Goal: Task Accomplishment & Management: Manage account settings

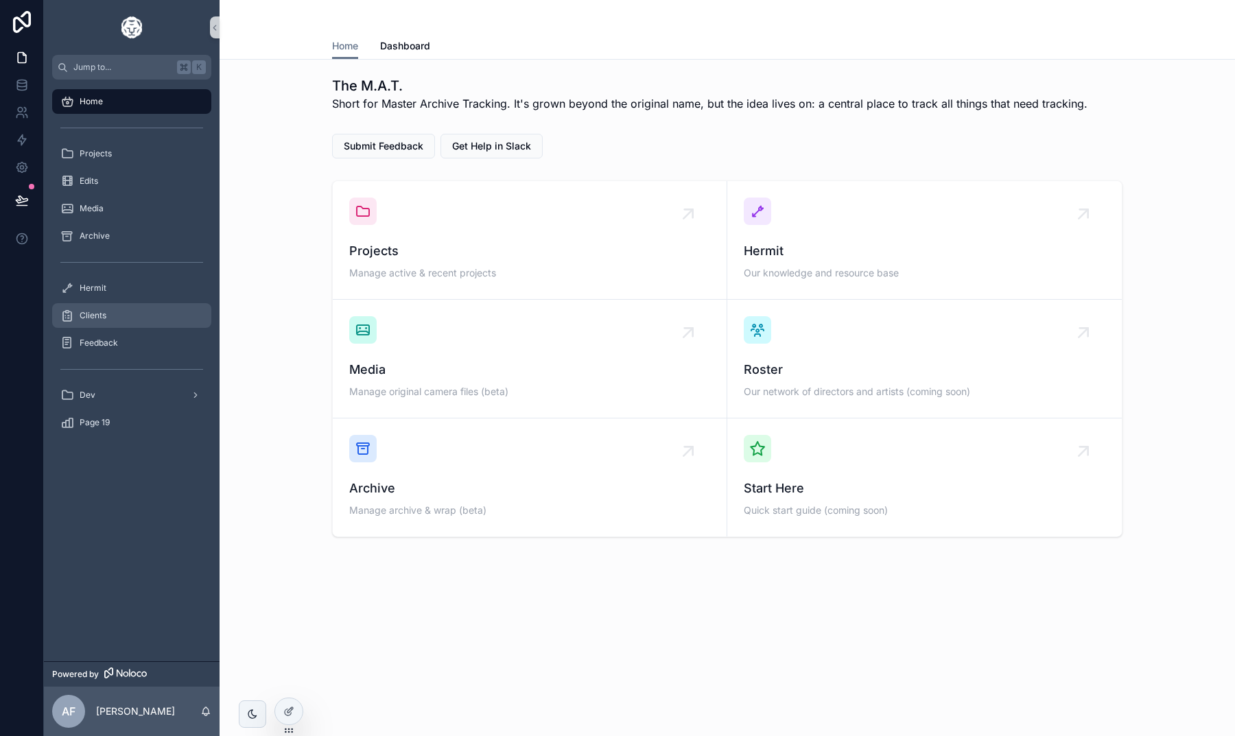
click at [118, 323] on div "Clients" at bounding box center [131, 316] width 143 height 22
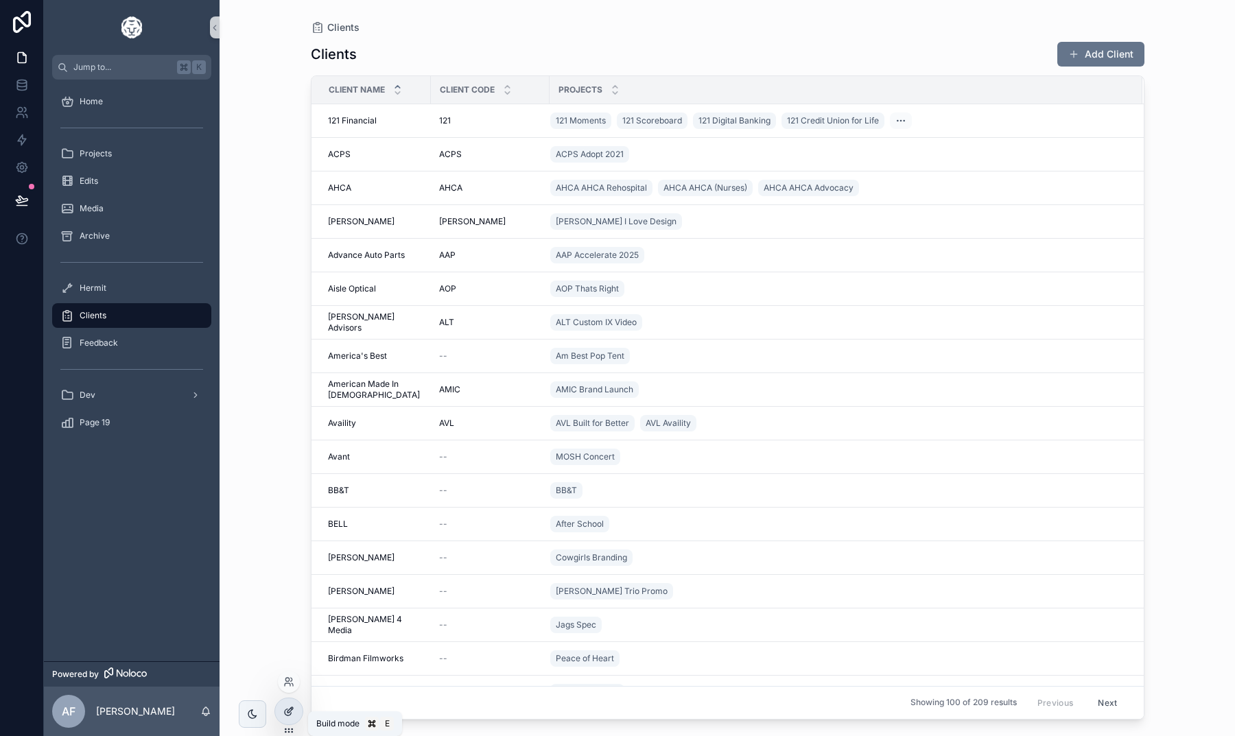
click at [292, 713] on icon at bounding box center [288, 711] width 11 height 11
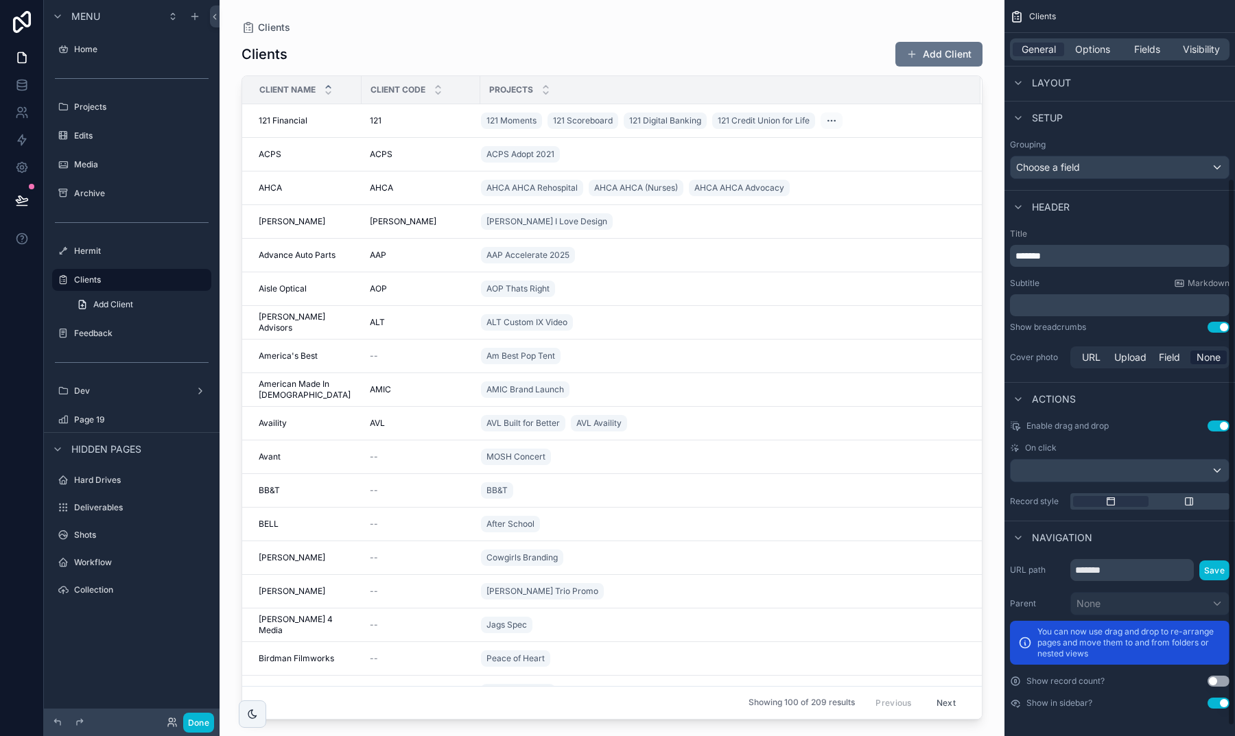
scroll to position [71, 0]
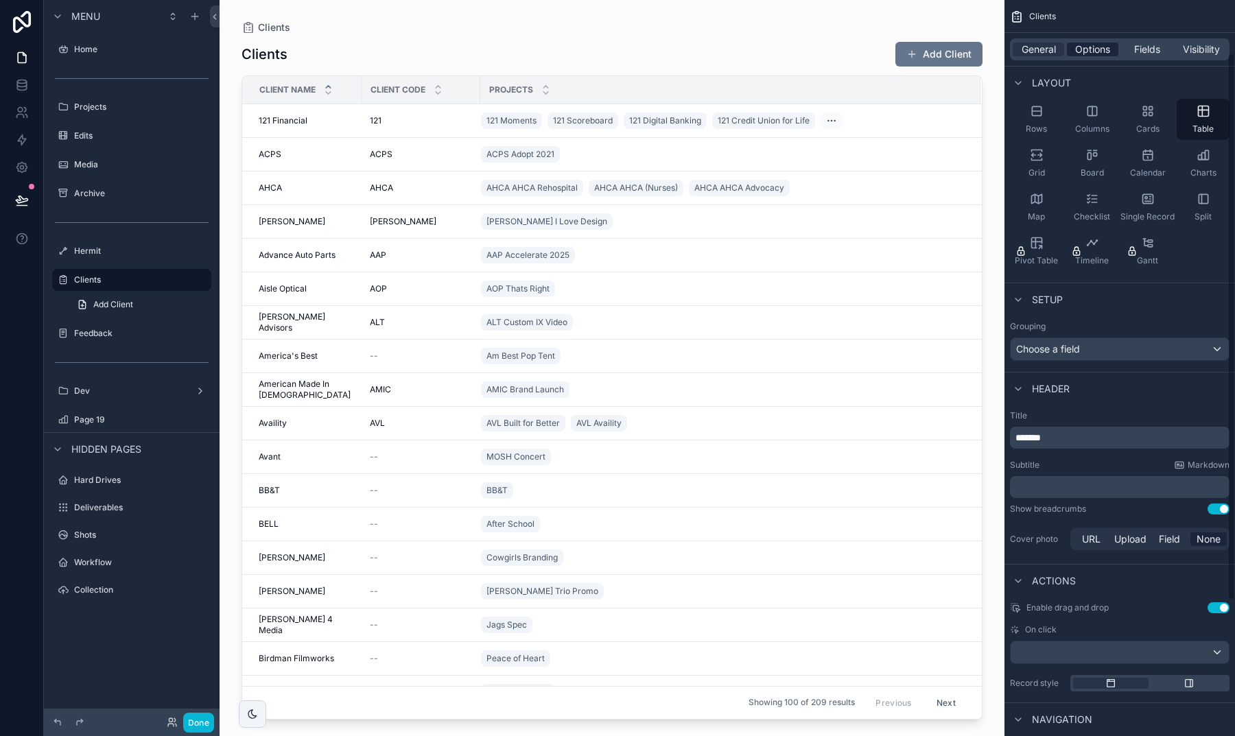
click at [1081, 43] on span "Options" at bounding box center [1092, 50] width 35 height 14
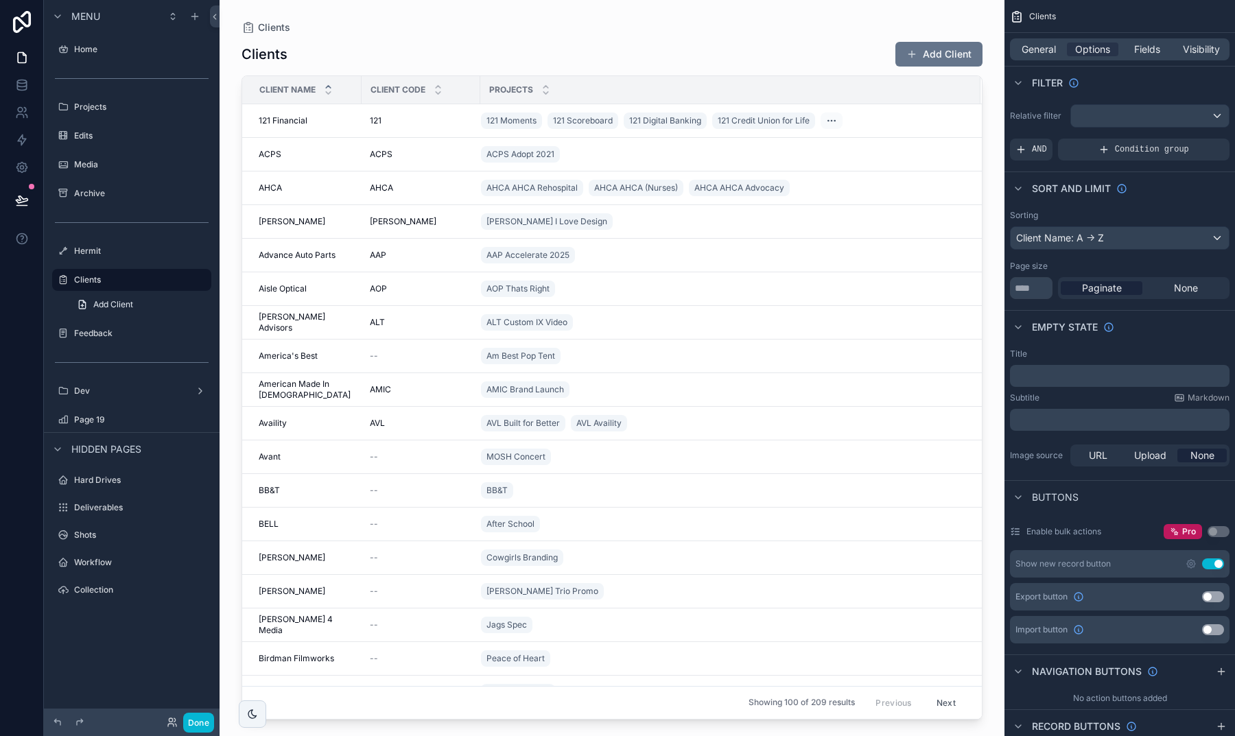
scroll to position [0, 0]
click at [195, 715] on button "Done" at bounding box center [198, 723] width 31 height 20
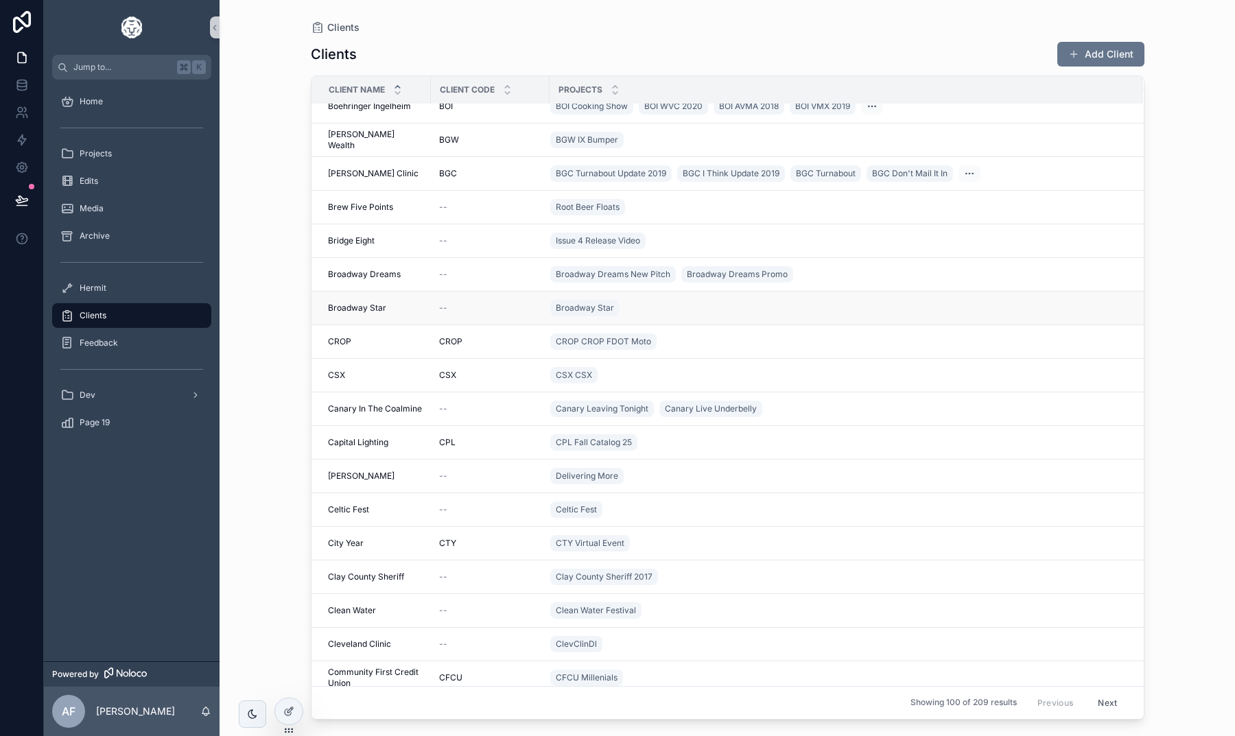
scroll to position [672, 0]
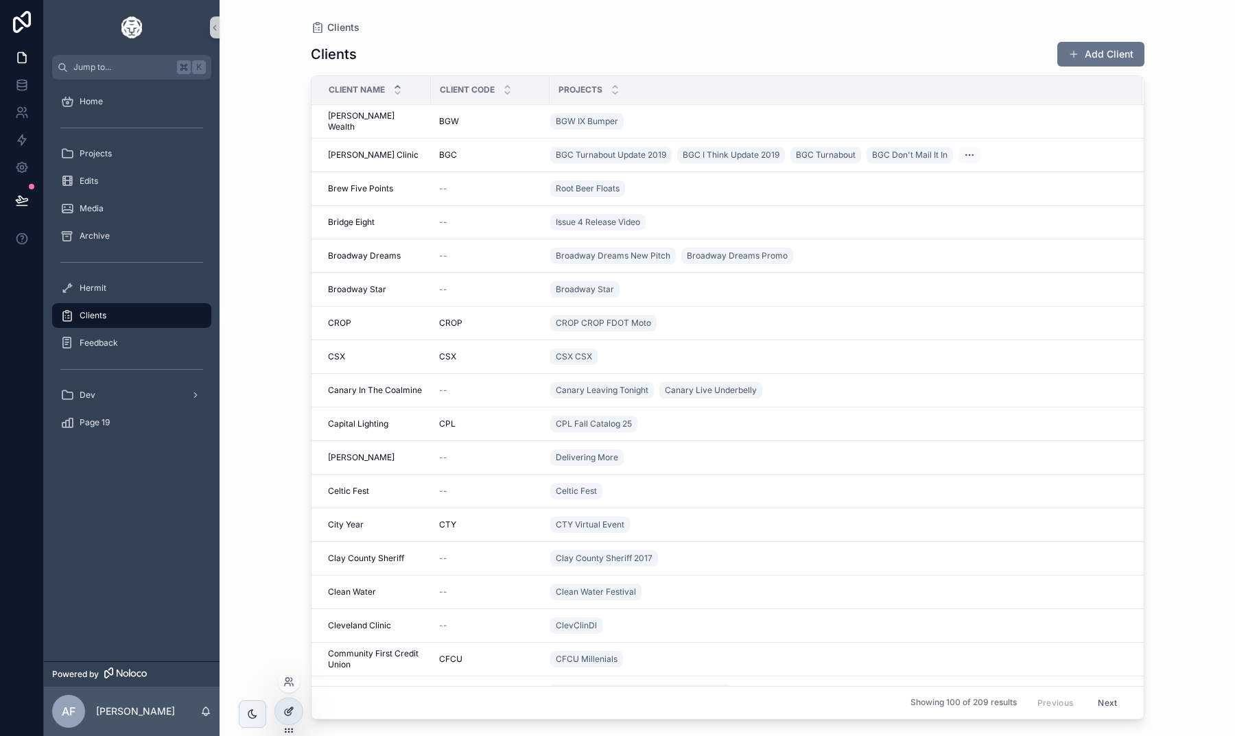
click at [285, 710] on icon at bounding box center [288, 711] width 11 height 11
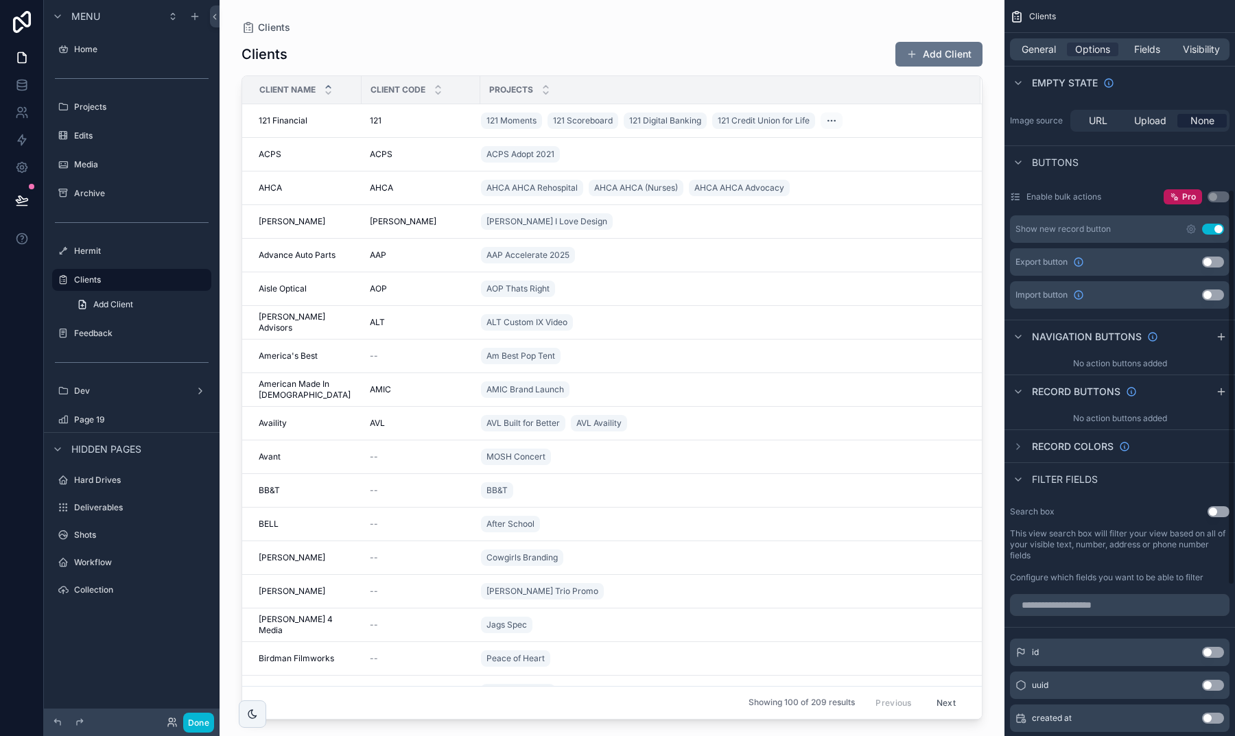
scroll to position [353, 0]
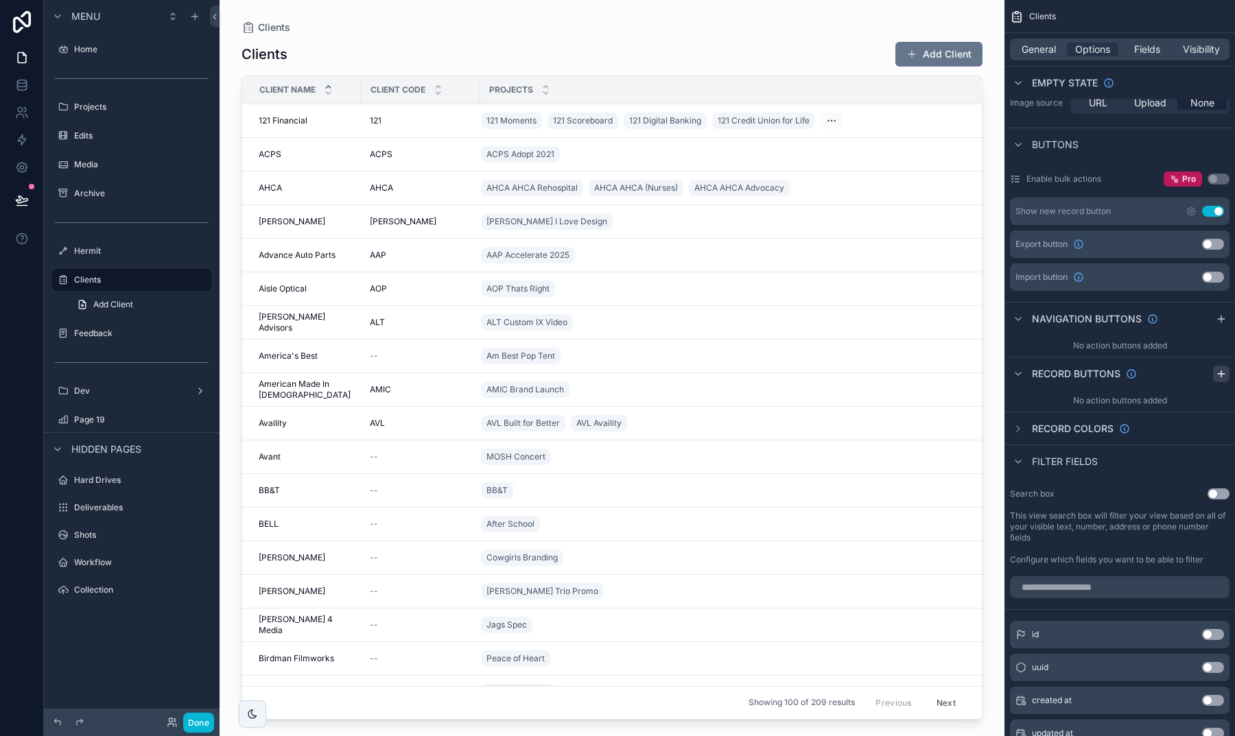
click at [1221, 379] on icon "scrollable content" at bounding box center [1221, 374] width 11 height 11
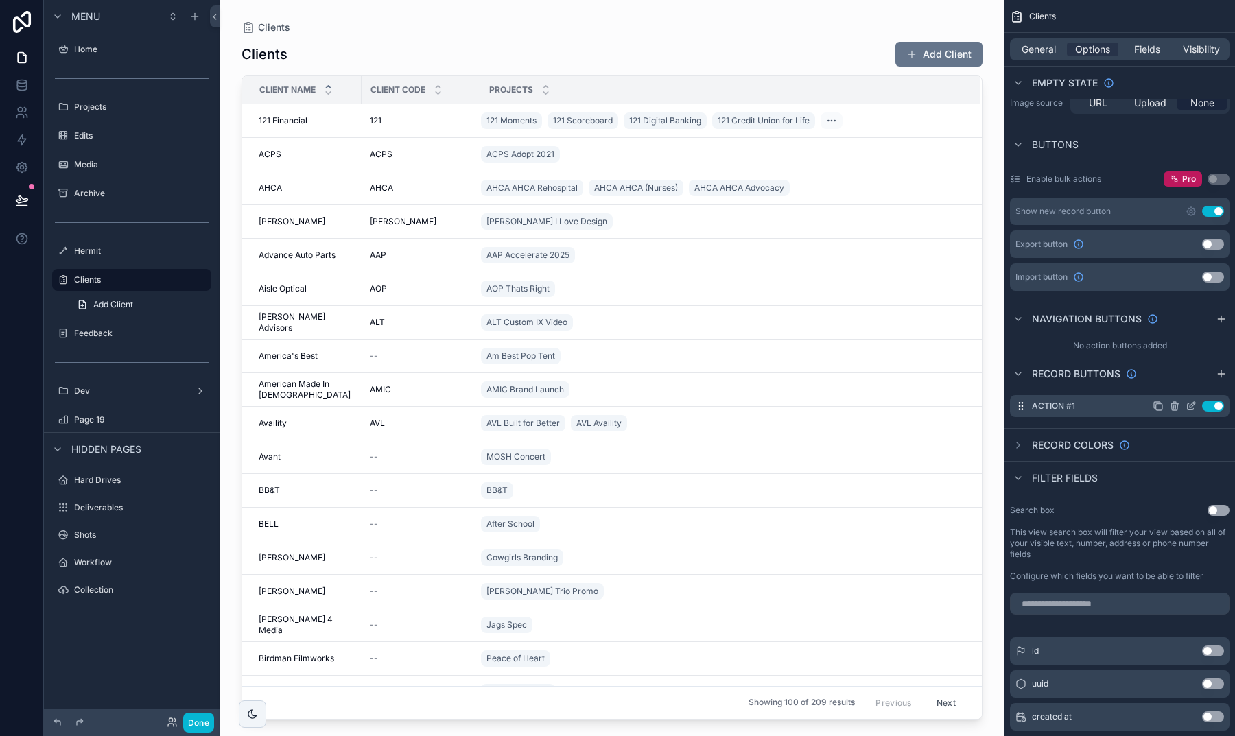
click at [1186, 406] on icon "scrollable content" at bounding box center [1191, 406] width 11 height 11
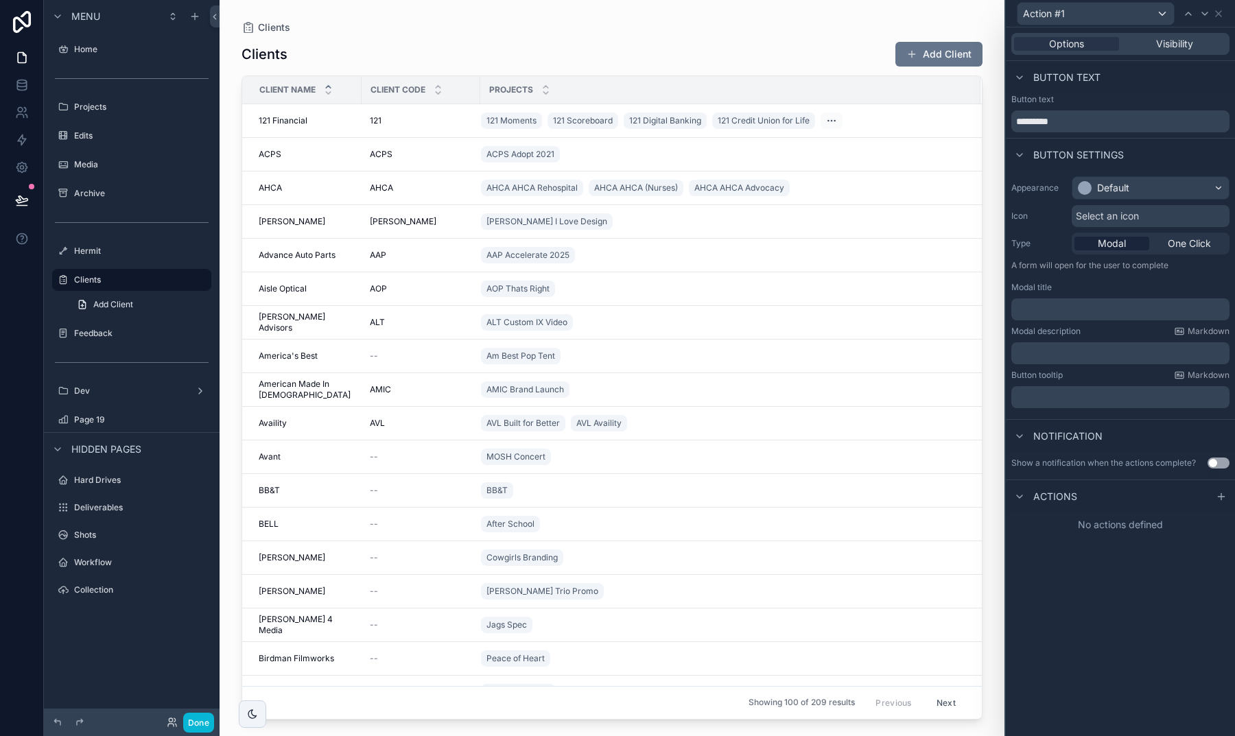
click at [1099, 195] on div "Default" at bounding box center [1151, 188] width 156 height 22
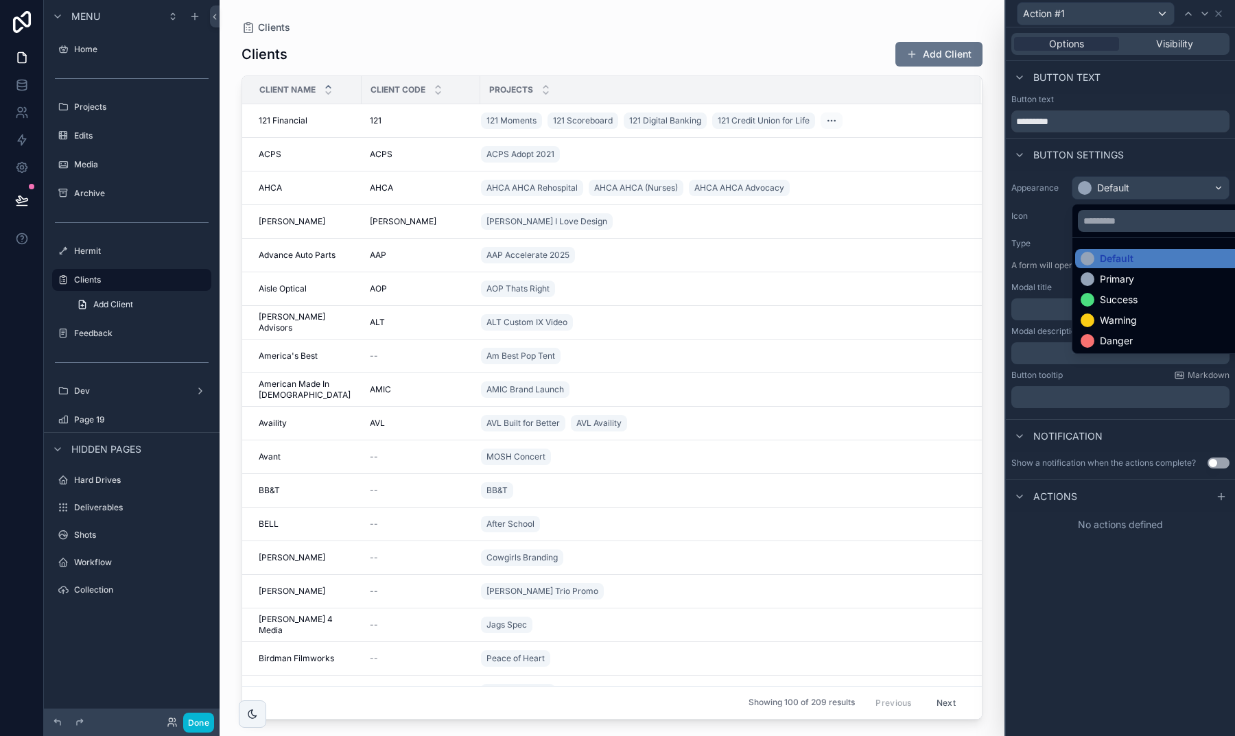
click at [1038, 219] on div at bounding box center [1120, 368] width 229 height 736
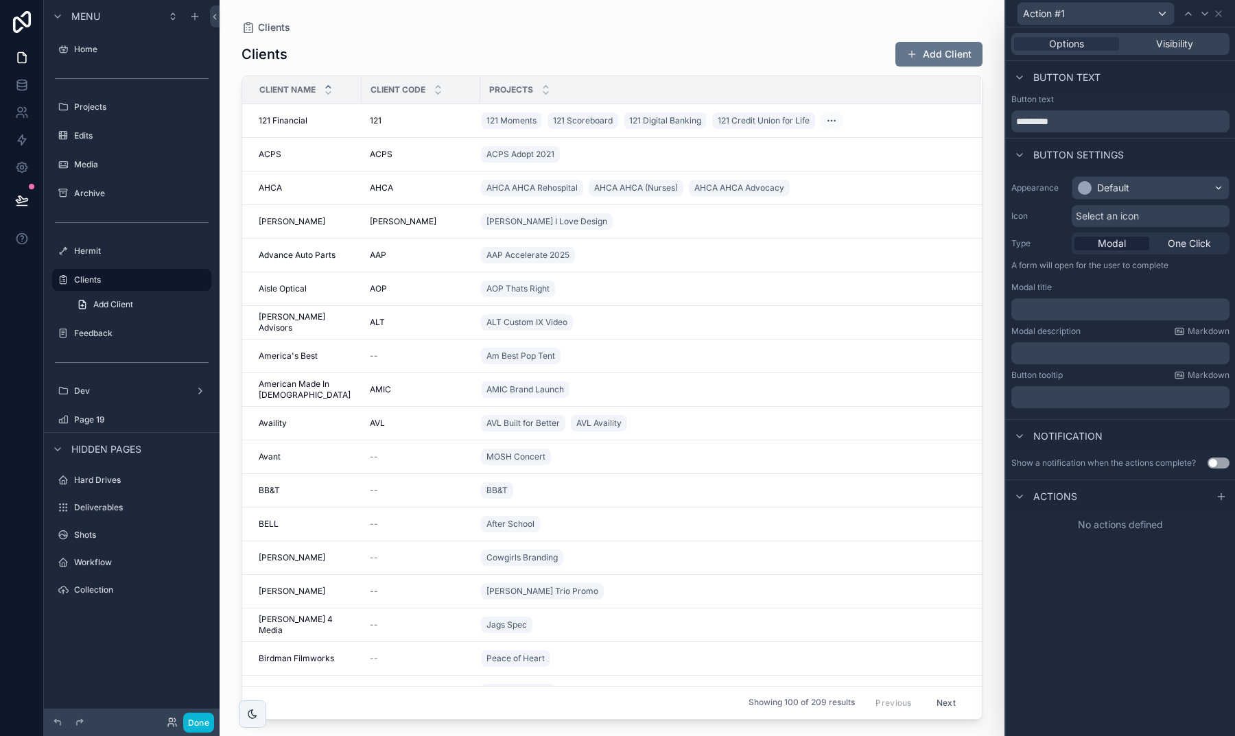
click at [1115, 220] on span "Select an icon" at bounding box center [1107, 216] width 63 height 14
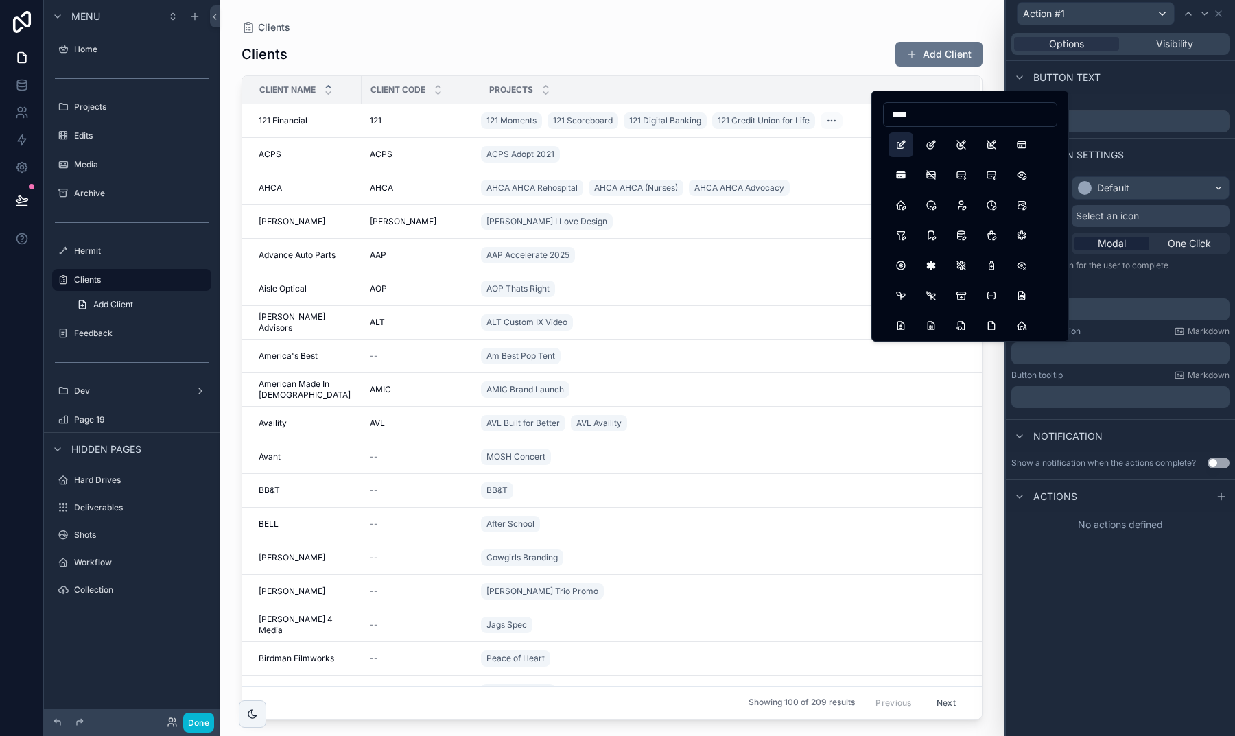
type input "****"
click at [905, 141] on button "Edit" at bounding box center [901, 144] width 25 height 25
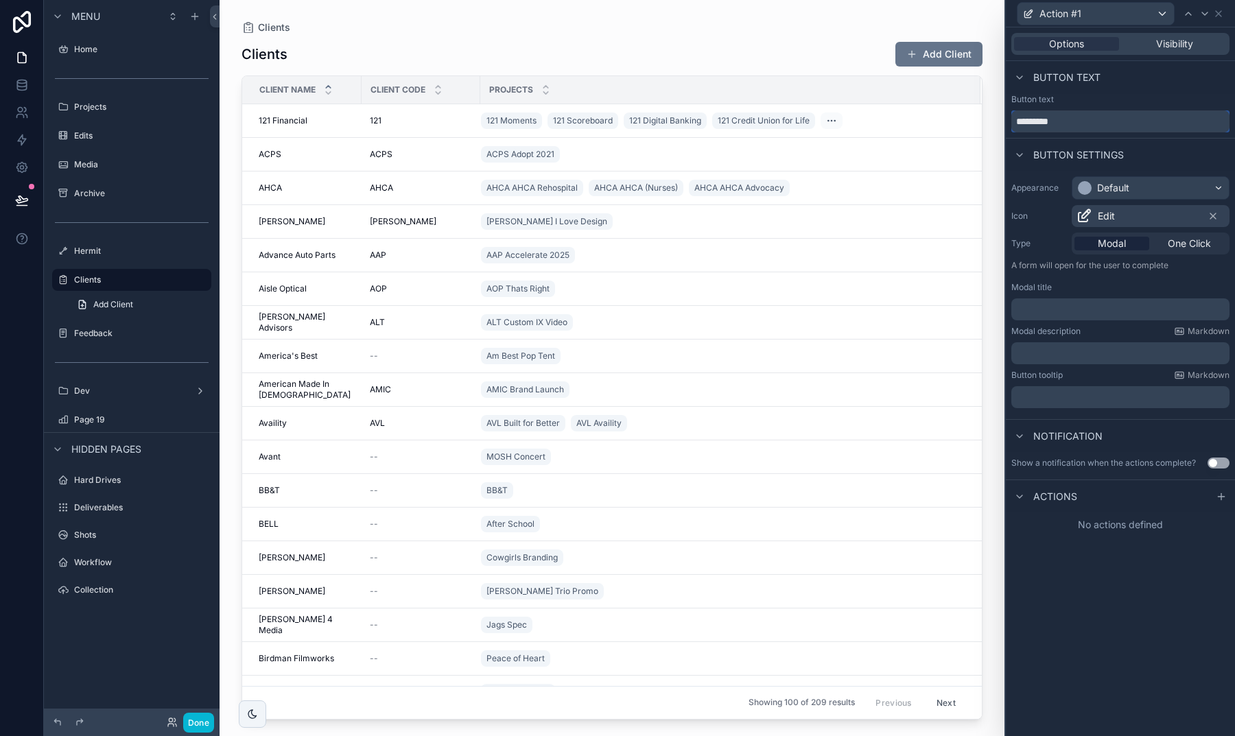
drag, startPoint x: 1073, startPoint y: 117, endPoint x: 966, endPoint y: 114, distance: 107.1
click at [966, 114] on div "Action #1 Options Visibility Button text Button text ********* Button settings …" at bounding box center [617, 368] width 1235 height 736
click at [1231, 489] on div "Actions" at bounding box center [1120, 496] width 229 height 33
click at [1223, 489] on div at bounding box center [1221, 497] width 16 height 16
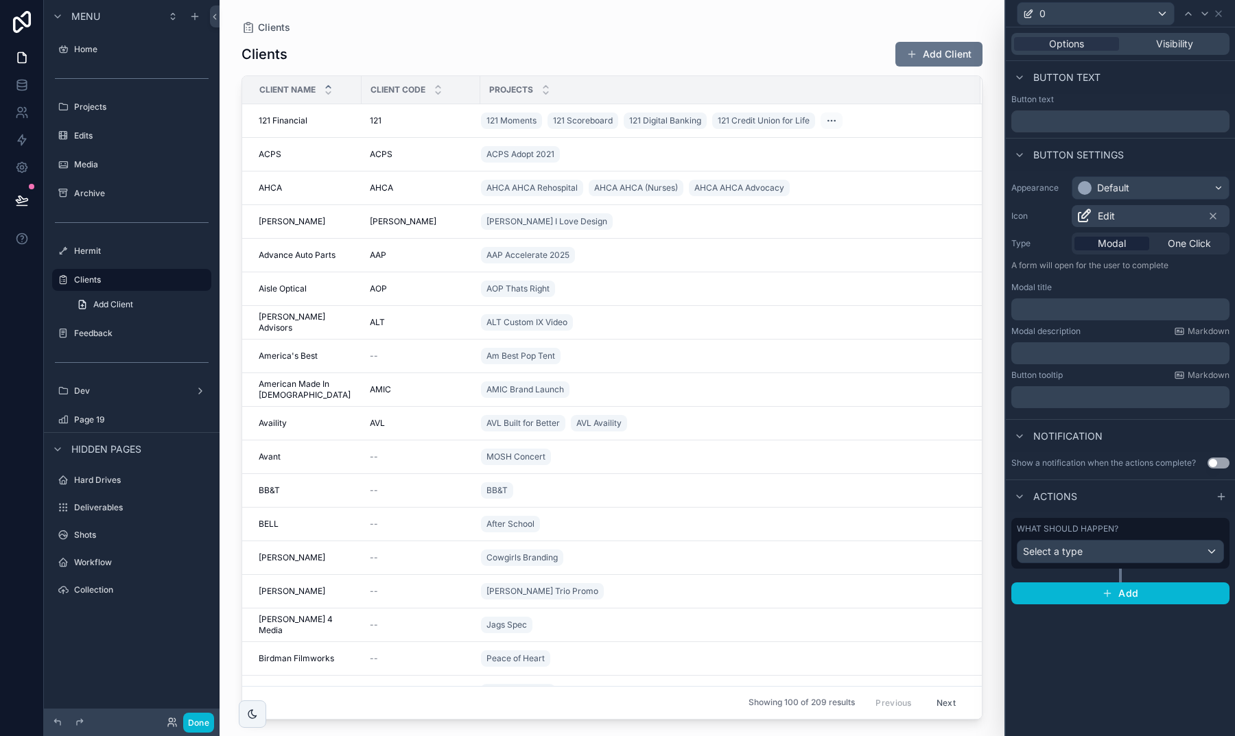
click at [1064, 547] on span "Select a type" at bounding box center [1053, 552] width 60 height 12
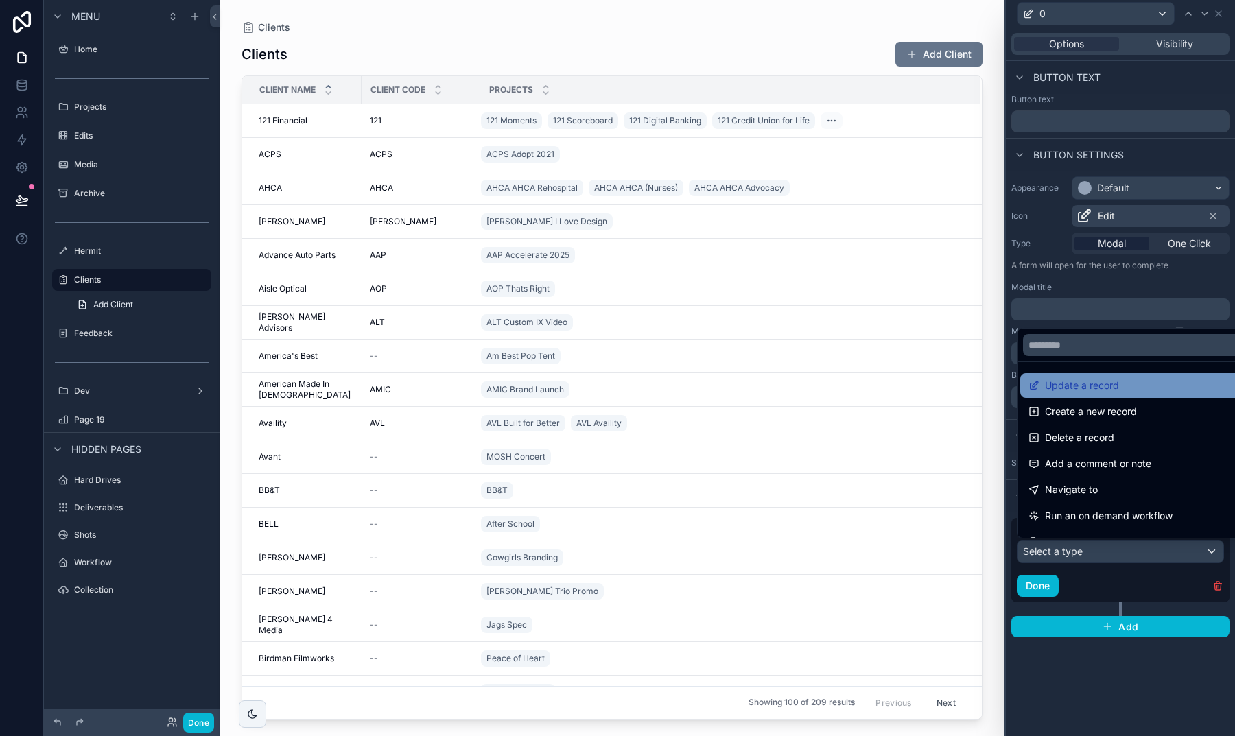
click at [1073, 394] on div "Update a record" at bounding box center [1137, 385] width 232 height 25
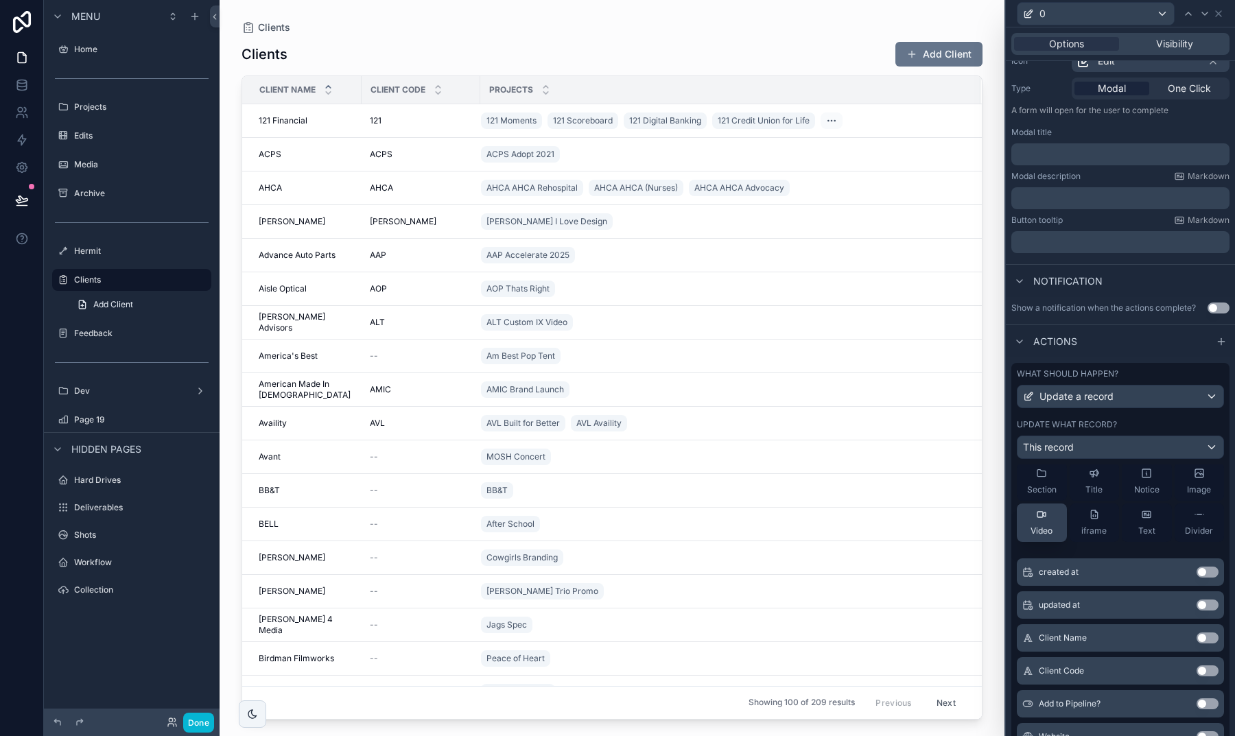
scroll to position [52, 0]
click at [1200, 640] on button "Use setting" at bounding box center [1208, 638] width 22 height 11
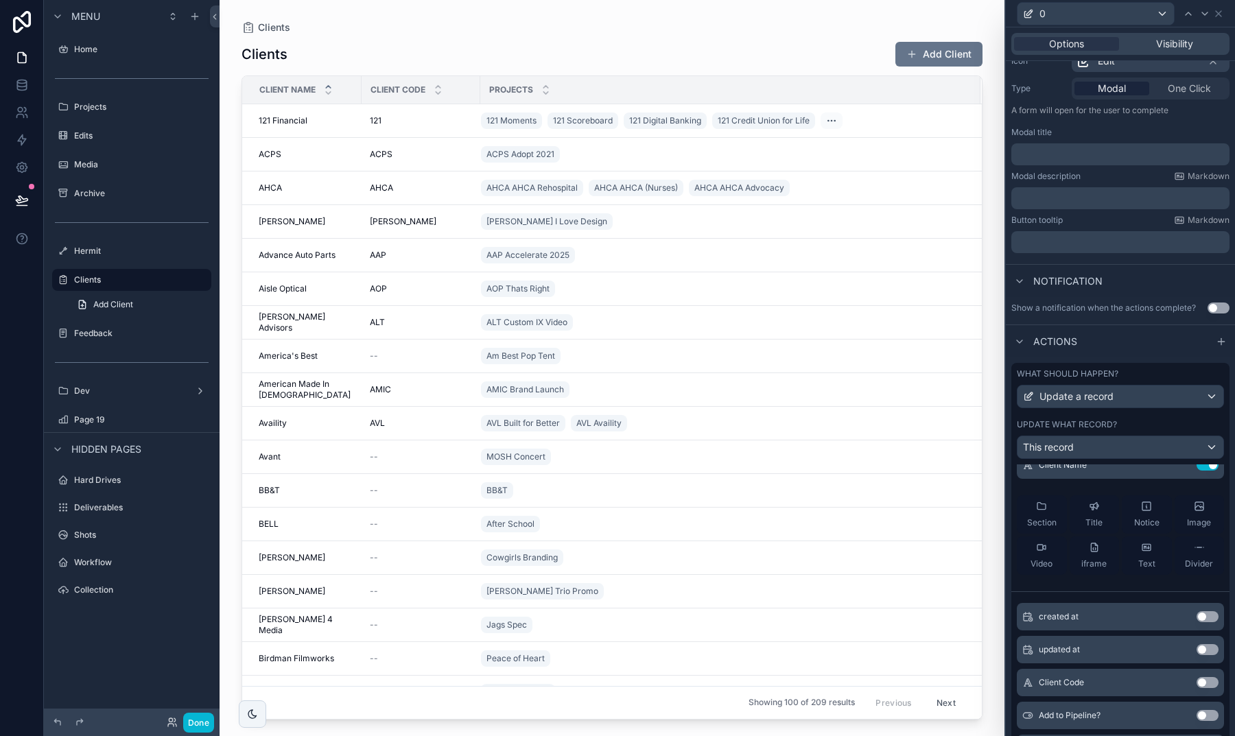
click at [1200, 681] on button "Use setting" at bounding box center [1208, 682] width 22 height 11
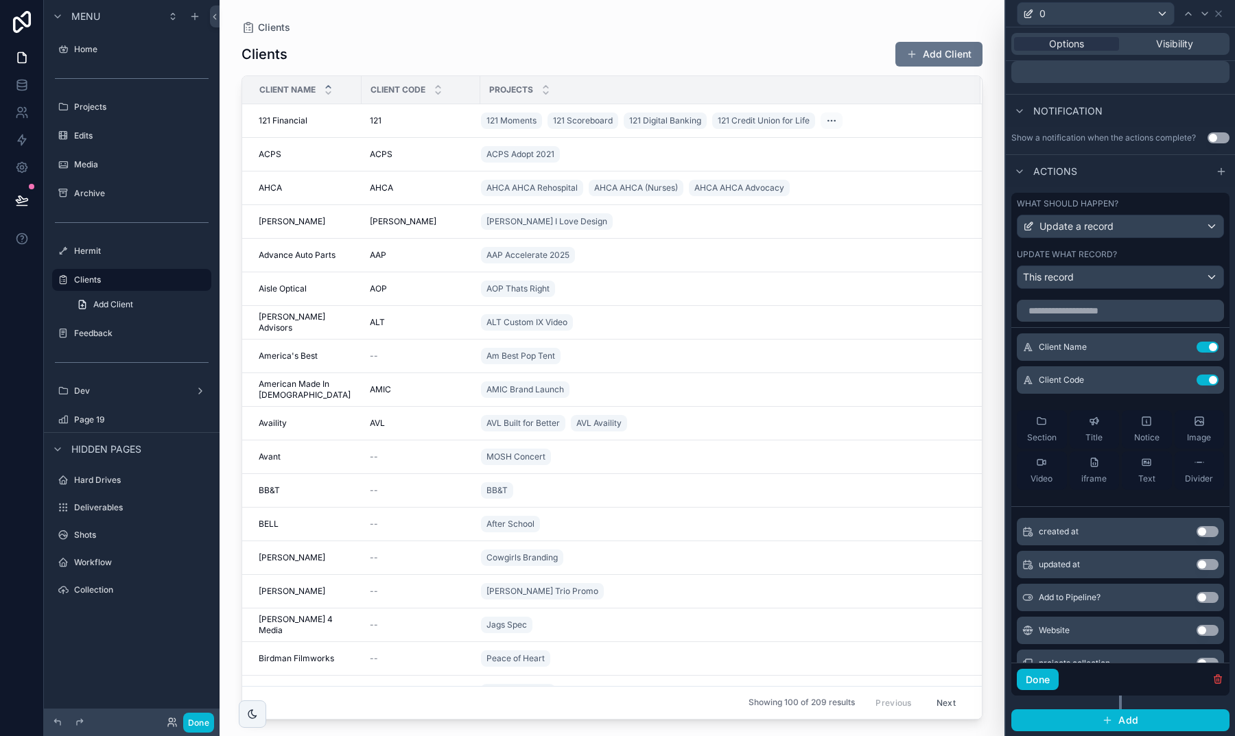
scroll to position [0, 0]
click at [1044, 682] on button "Done" at bounding box center [1038, 680] width 42 height 22
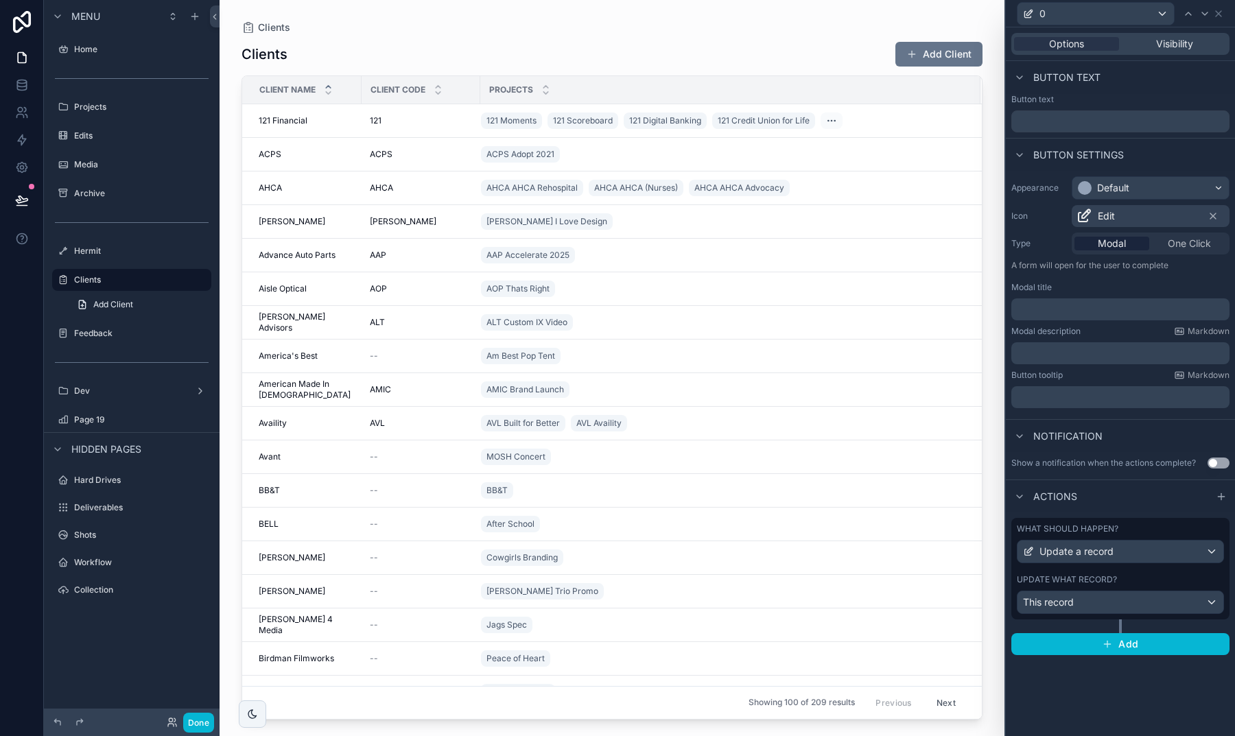
click at [631, 417] on div at bounding box center [612, 360] width 785 height 720
click at [1104, 188] on div "Default" at bounding box center [1113, 188] width 32 height 14
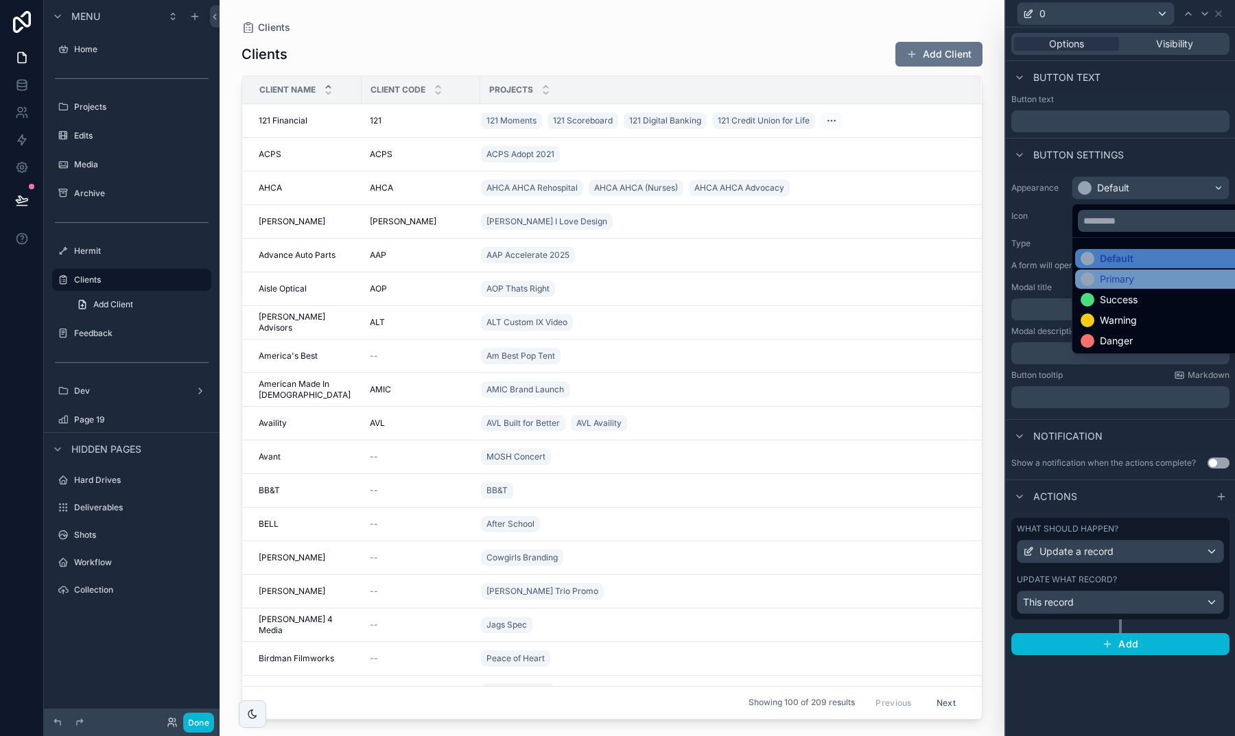
click at [1097, 275] on div "Primary" at bounding box center [1108, 279] width 54 height 14
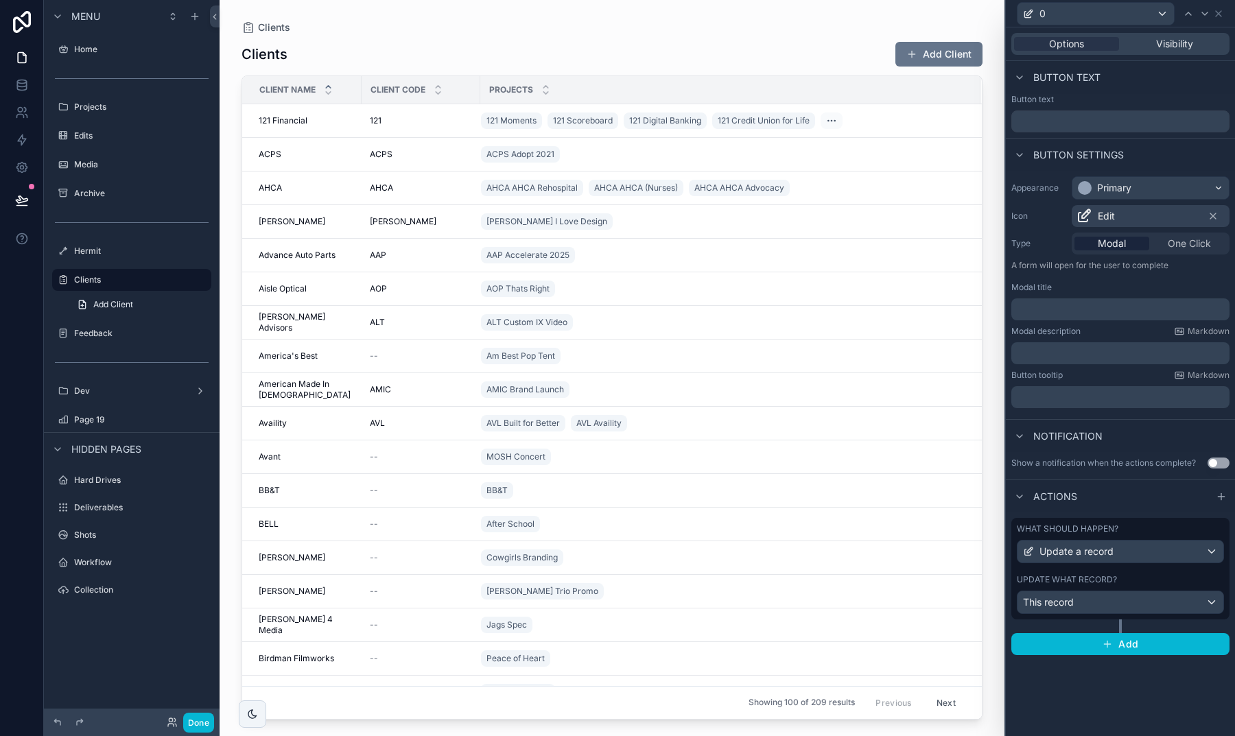
click at [1120, 191] on div "Primary" at bounding box center [1114, 188] width 34 height 14
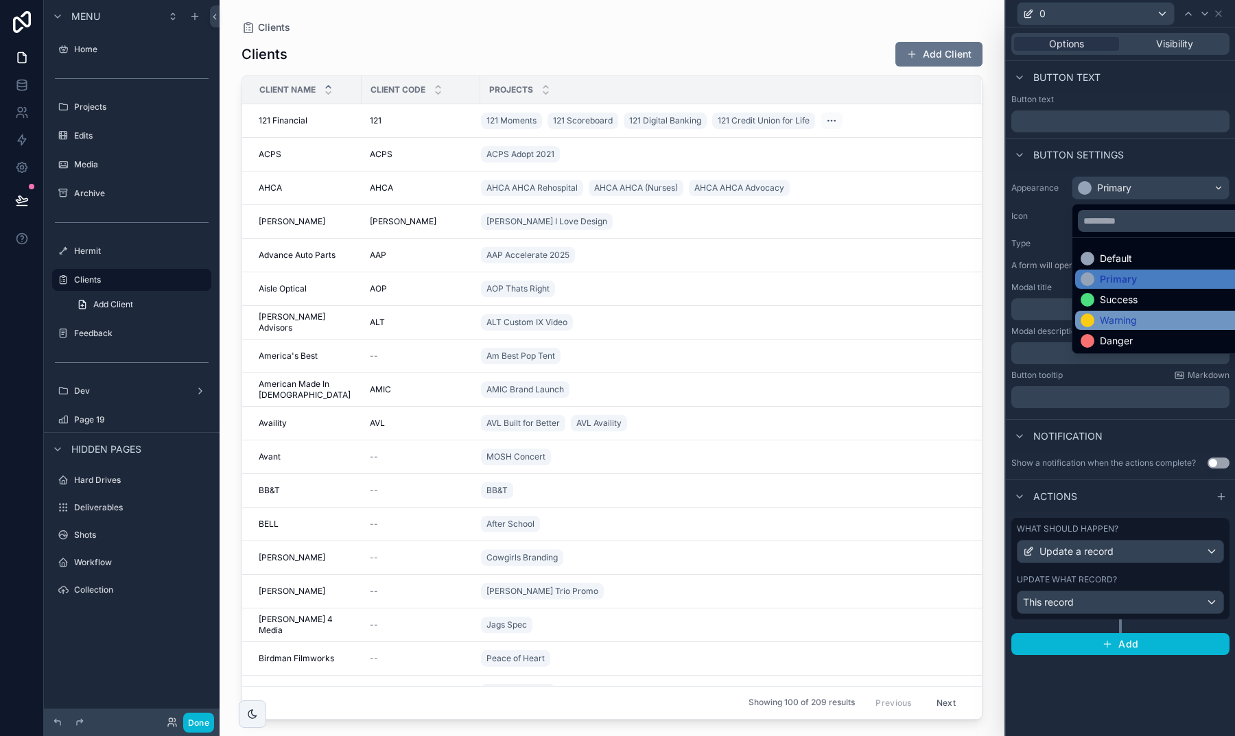
click at [1110, 315] on div "Warning" at bounding box center [1118, 321] width 37 height 14
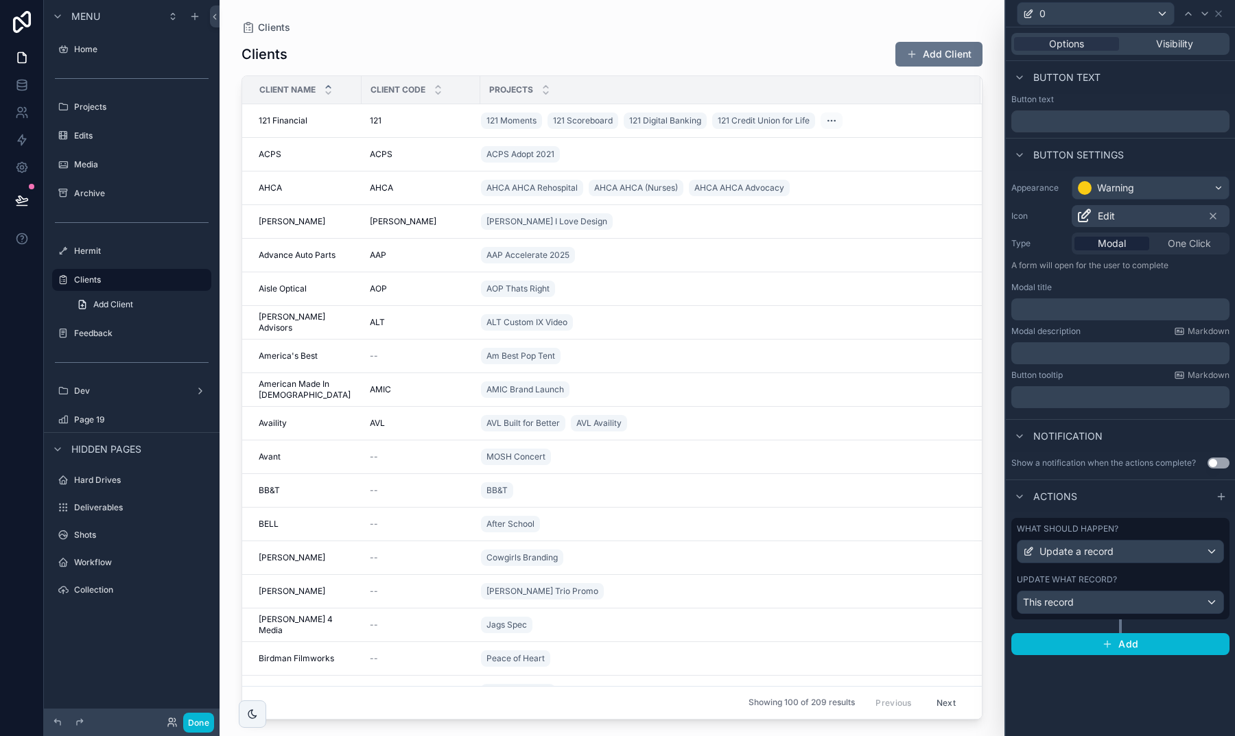
click at [1101, 192] on div "Warning" at bounding box center [1115, 188] width 37 height 14
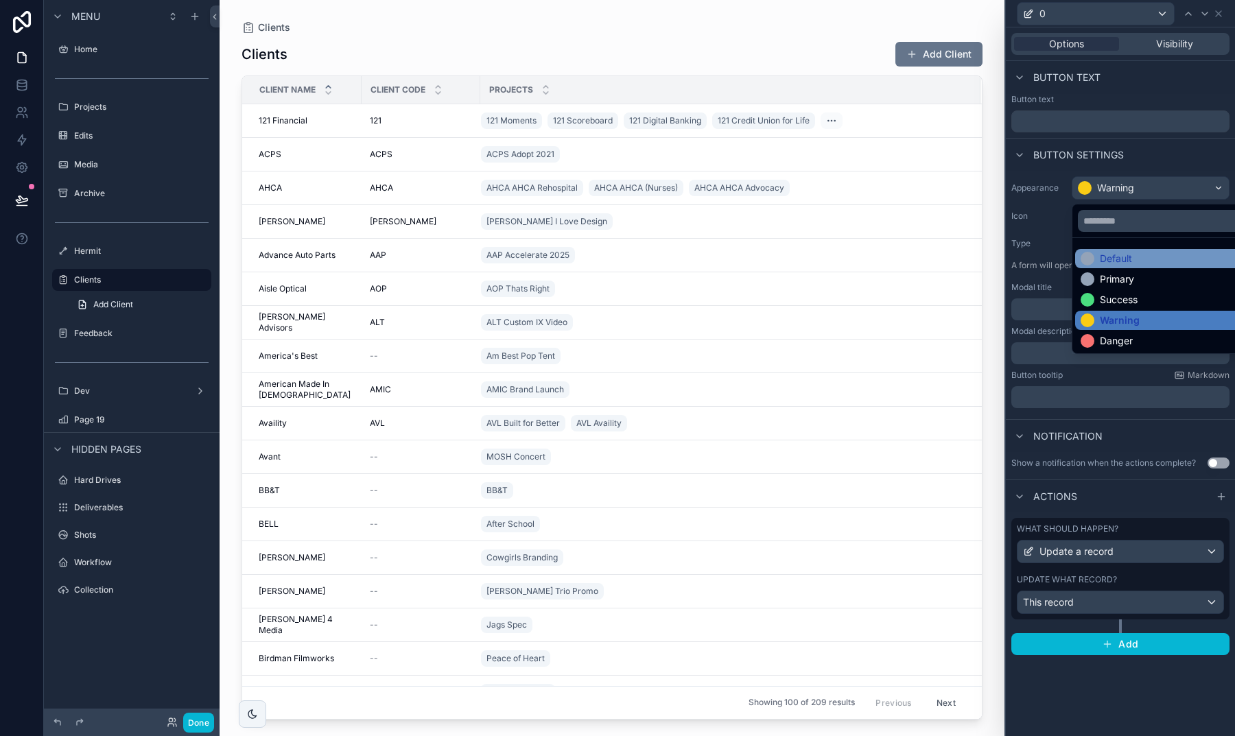
click at [1095, 251] on div "Default" at bounding box center [1166, 258] width 183 height 19
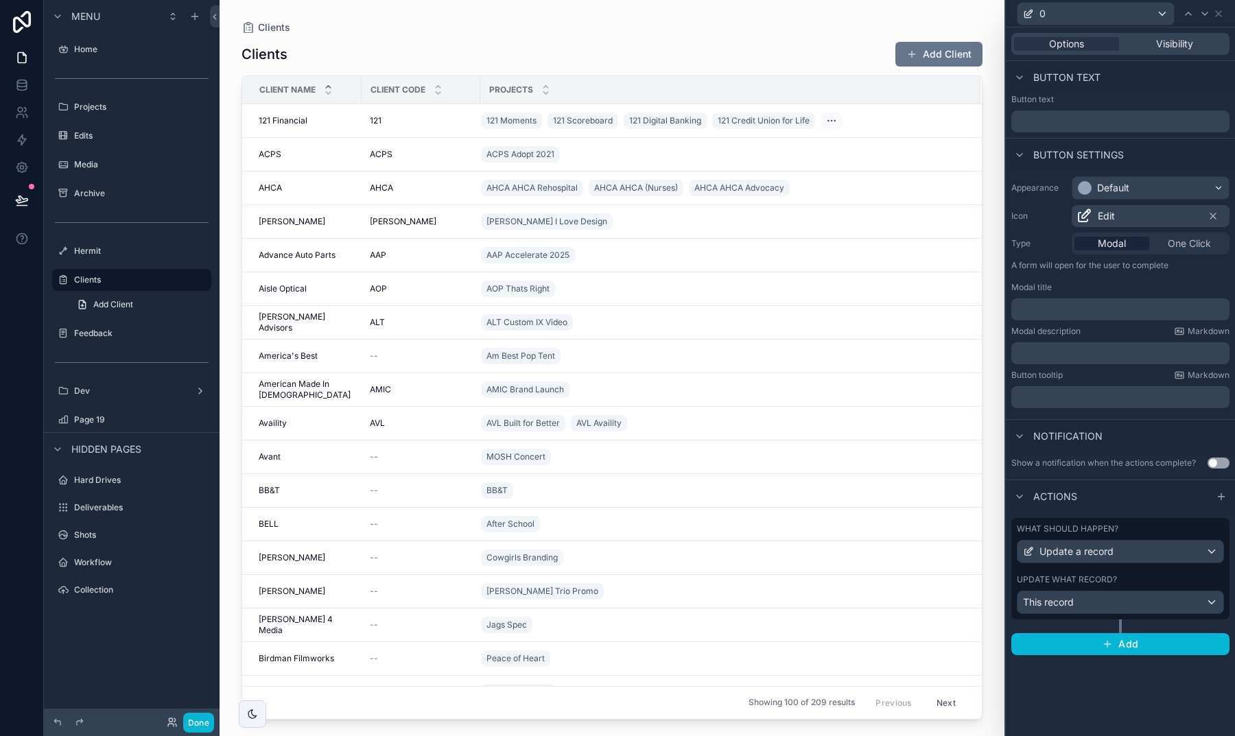
click at [1064, 403] on p "﻿" at bounding box center [1122, 398] width 210 height 14
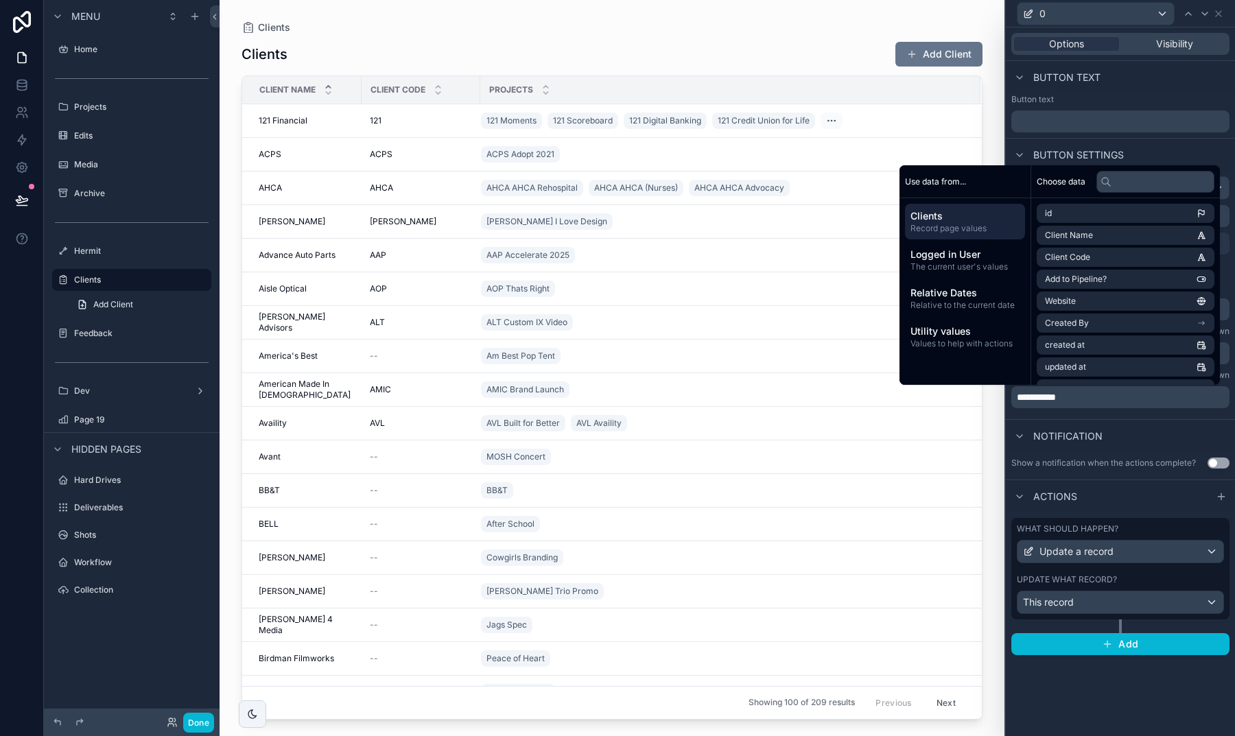
click at [1111, 424] on div "Notification" at bounding box center [1120, 435] width 229 height 33
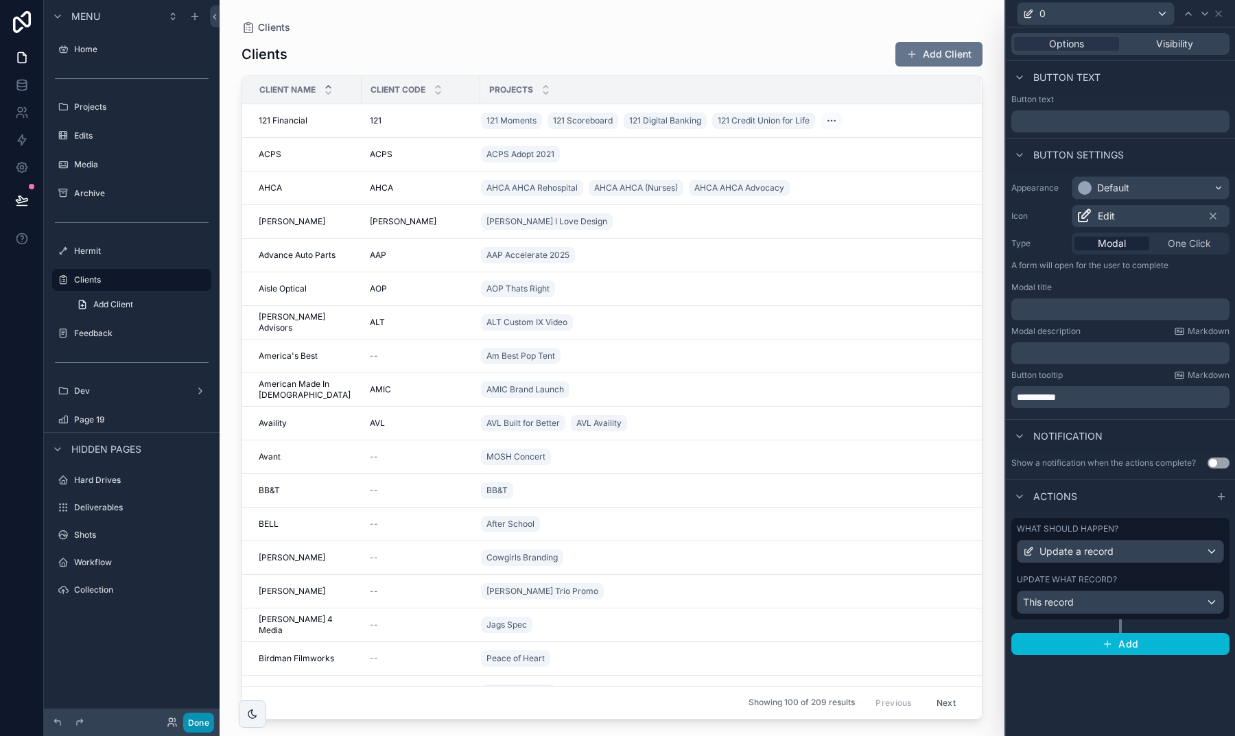
click at [202, 716] on button "Done" at bounding box center [198, 723] width 31 height 20
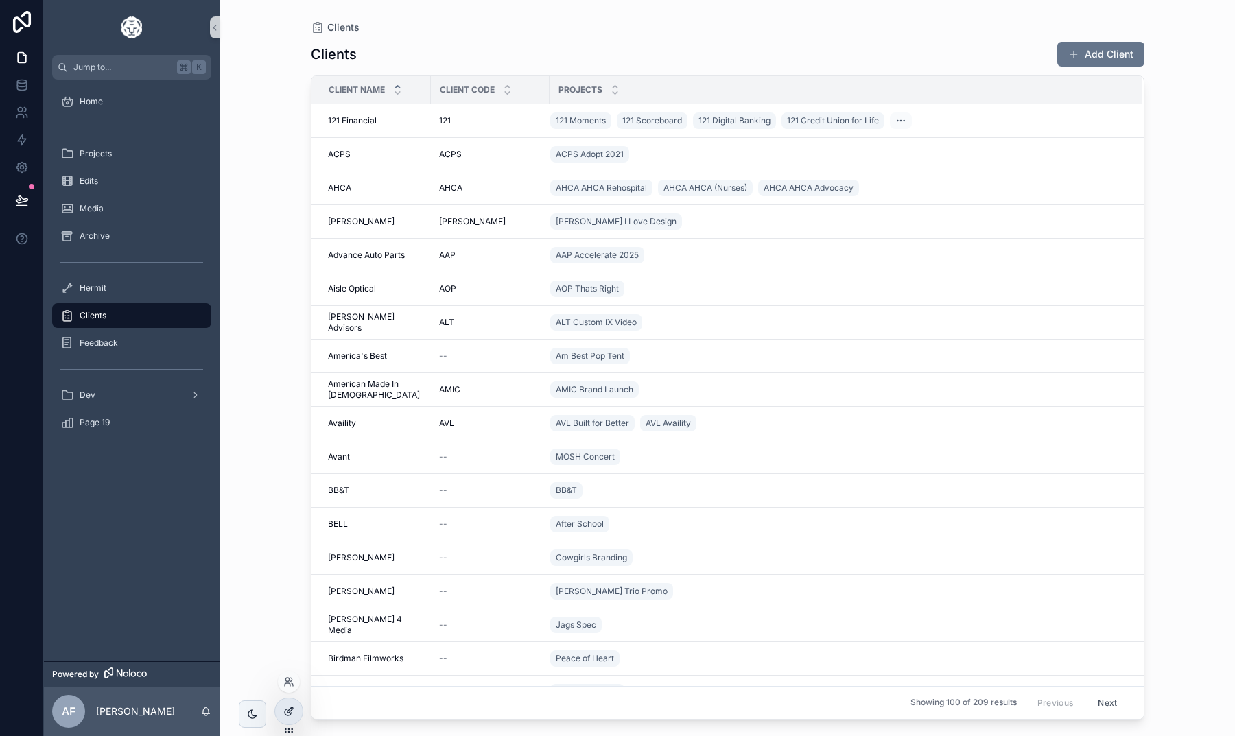
click at [288, 708] on icon at bounding box center [288, 711] width 11 height 11
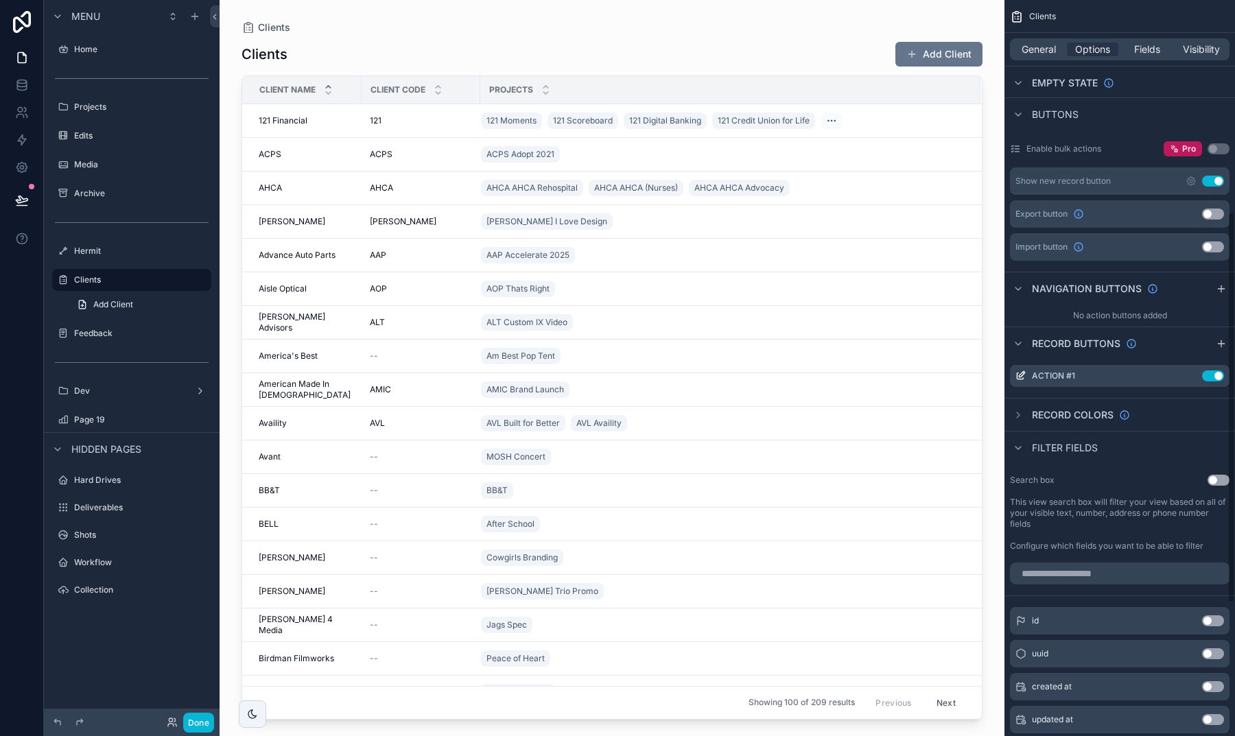
scroll to position [352, 0]
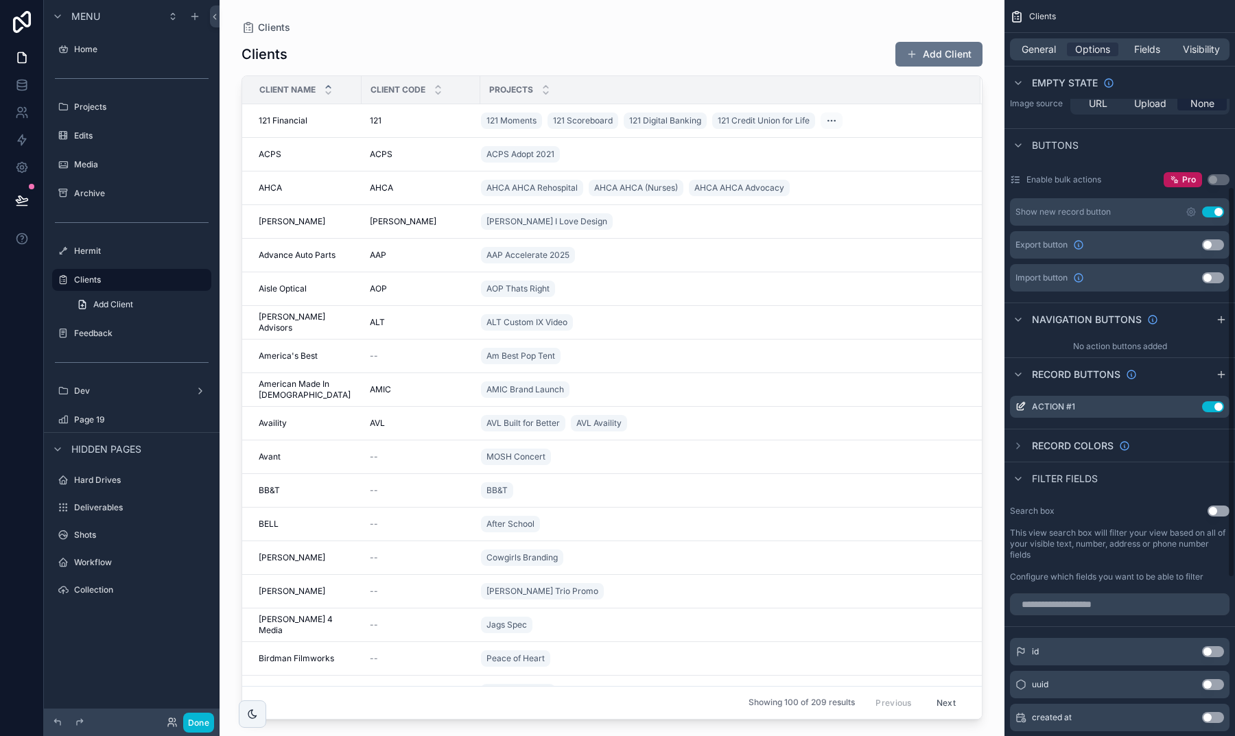
click at [1212, 513] on button "Use setting" at bounding box center [1219, 511] width 22 height 11
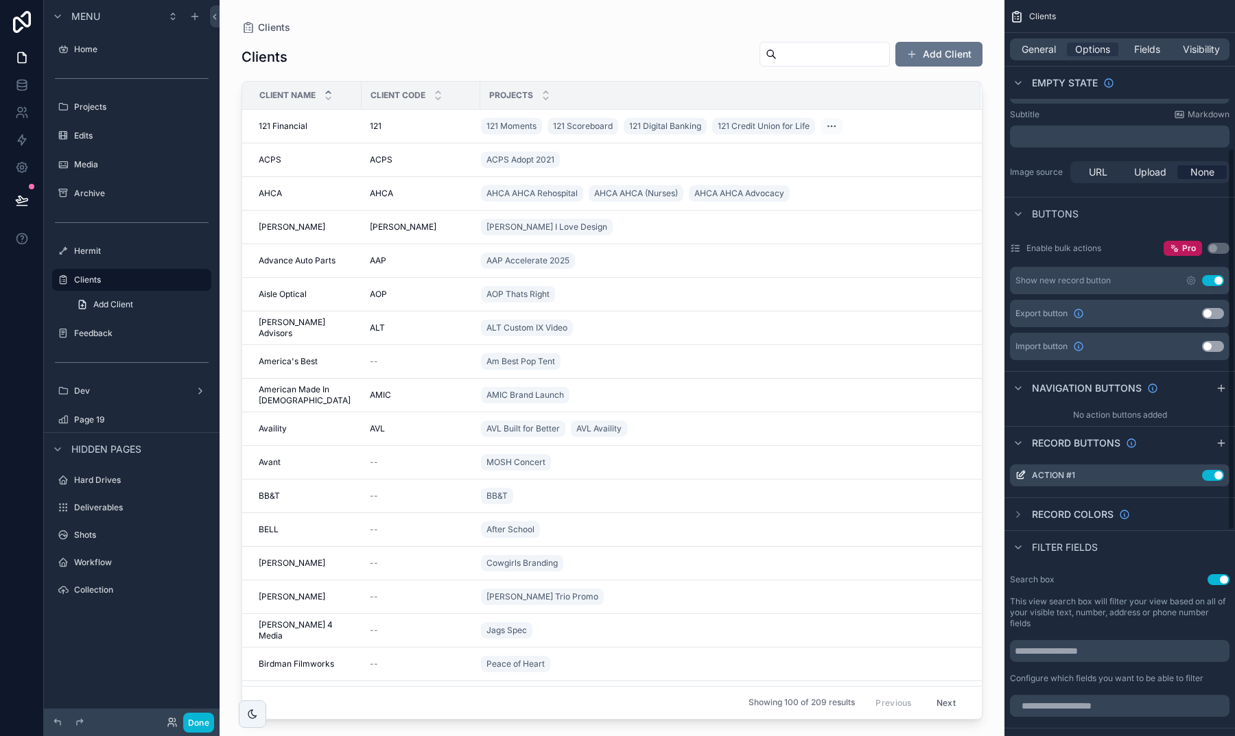
scroll to position [283, 0]
click at [1039, 514] on span "Record colors" at bounding box center [1073, 516] width 82 height 14
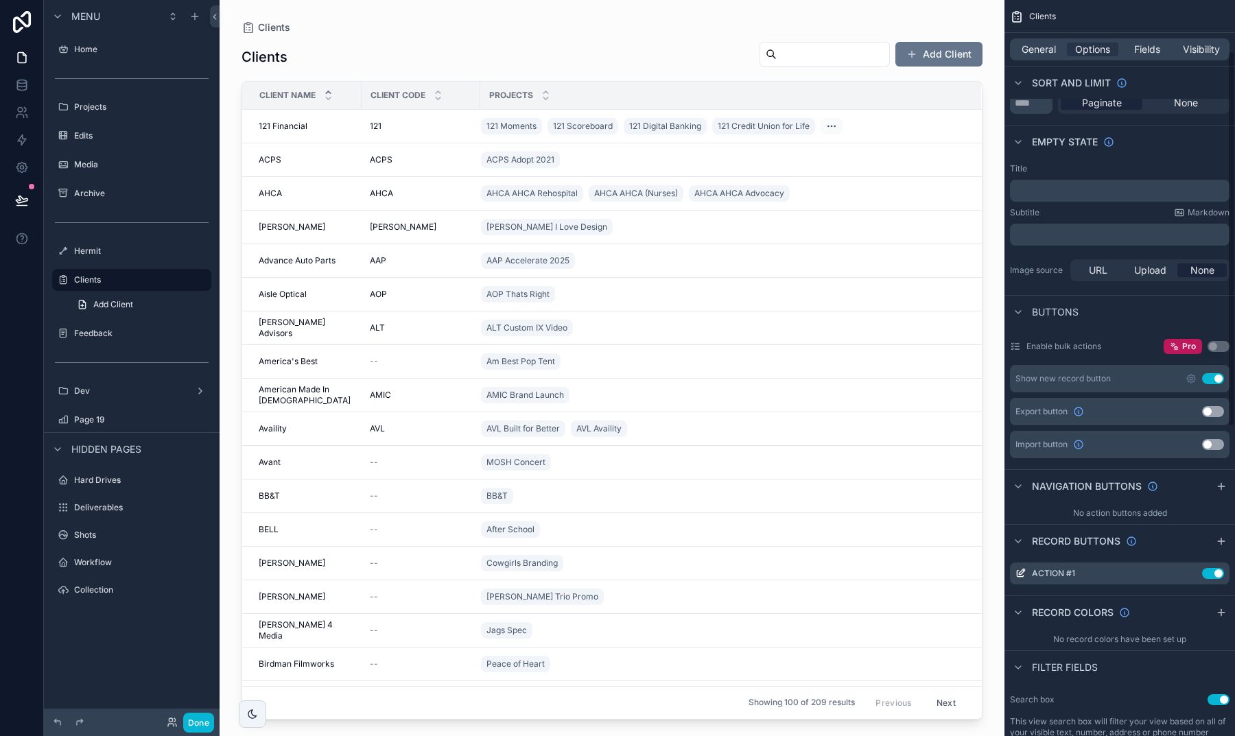
scroll to position [334, 0]
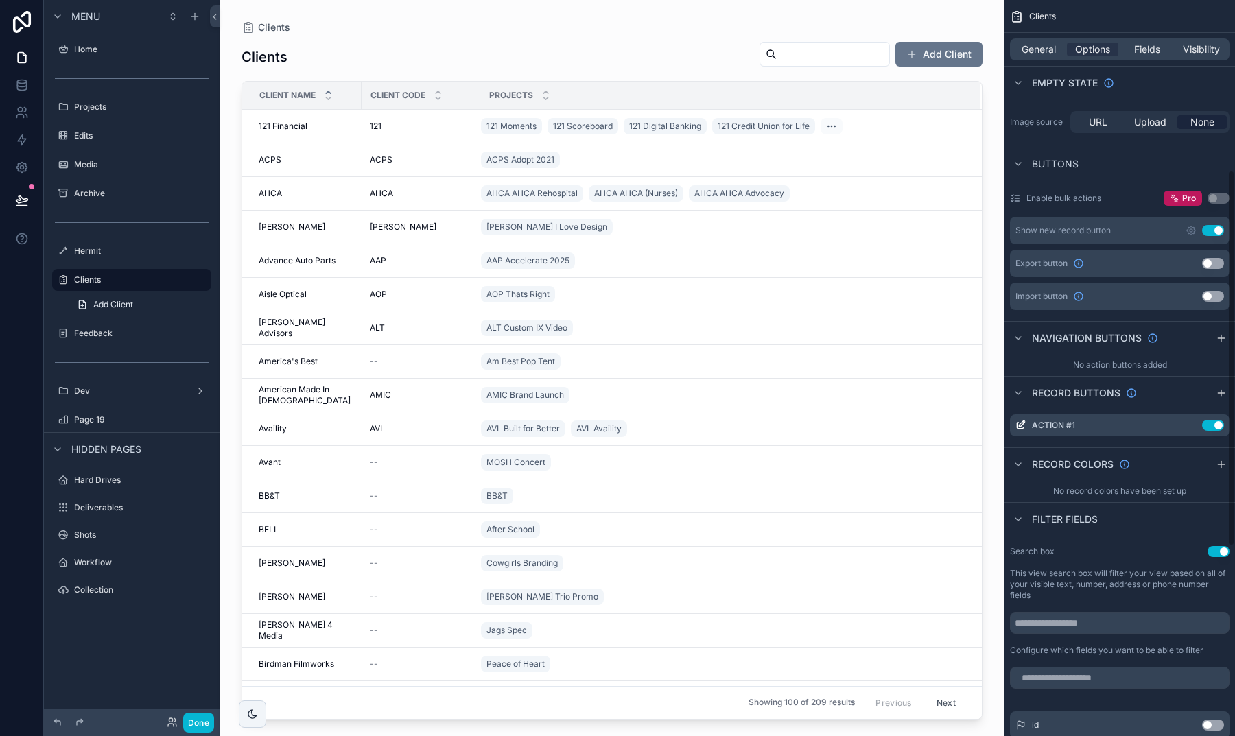
click at [1053, 59] on div "General Options Fields Visibility" at bounding box center [1120, 49] width 220 height 22
click at [1053, 58] on div "General Options Fields Visibility" at bounding box center [1120, 49] width 220 height 22
click at [1045, 54] on span "General" at bounding box center [1039, 50] width 34 height 14
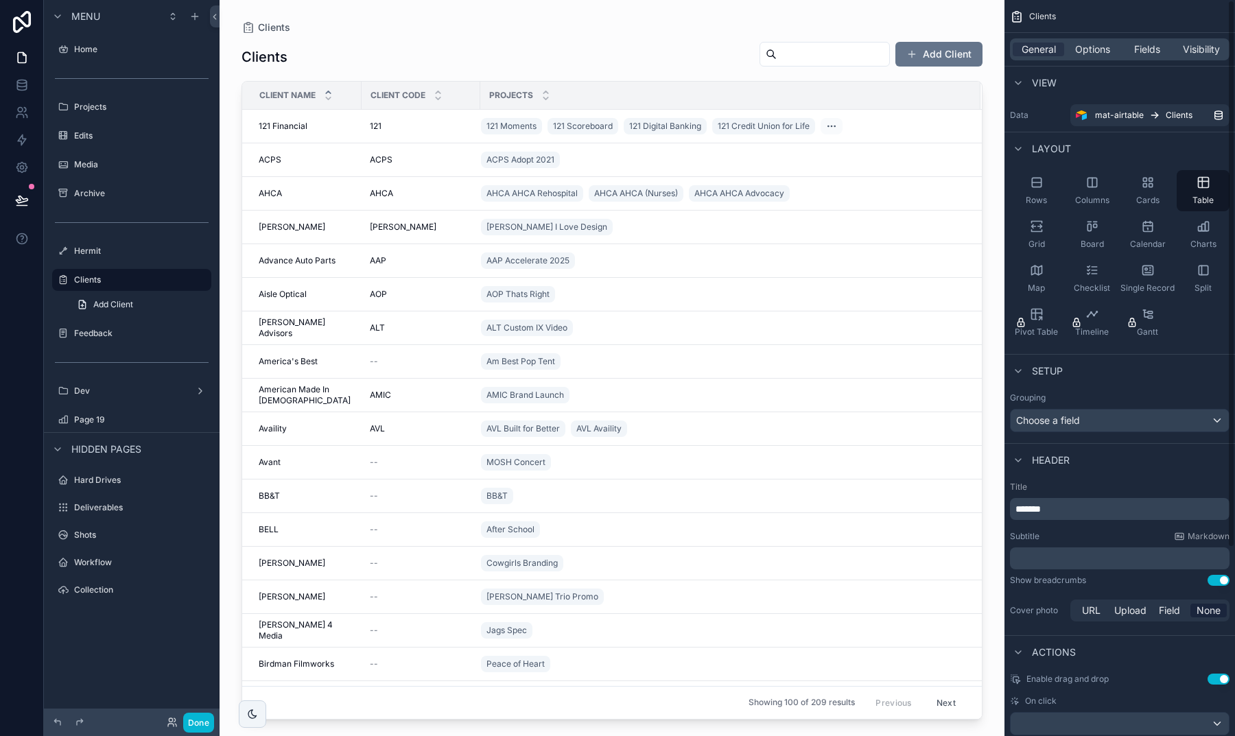
scroll to position [0, 0]
click at [200, 719] on button "Done" at bounding box center [198, 723] width 31 height 20
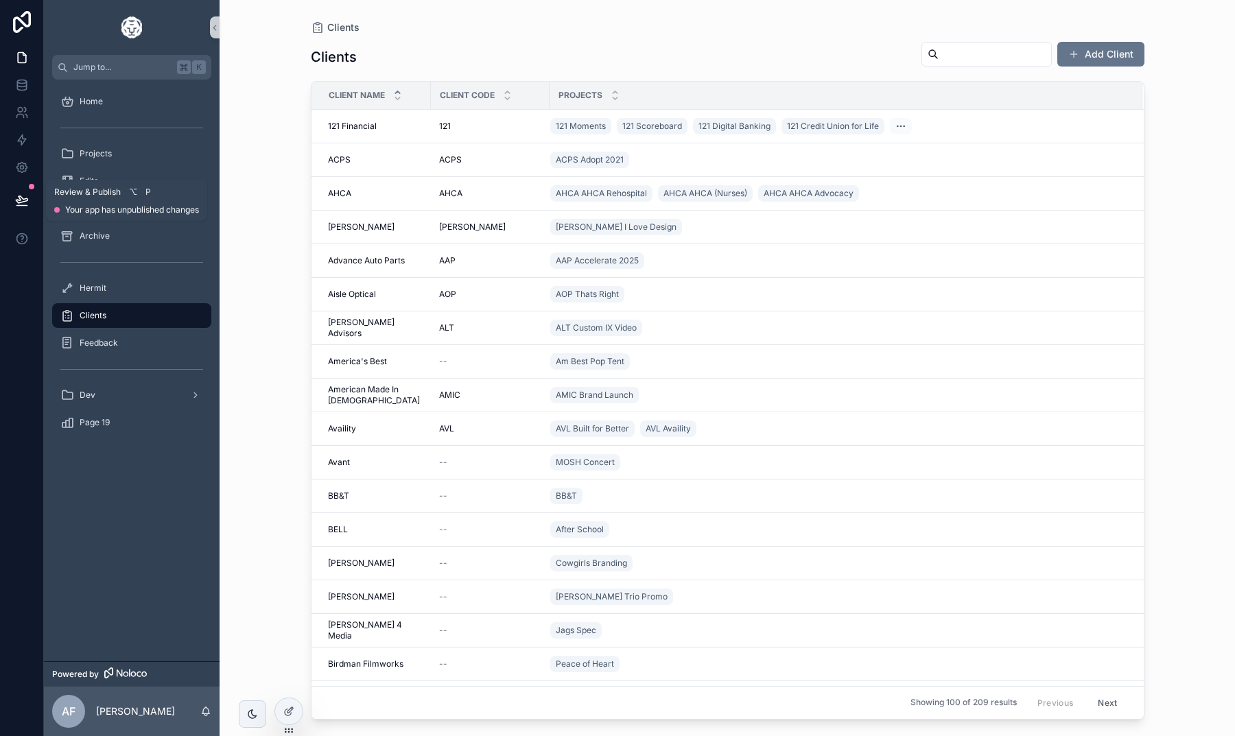
click at [25, 205] on icon at bounding box center [22, 201] width 14 height 14
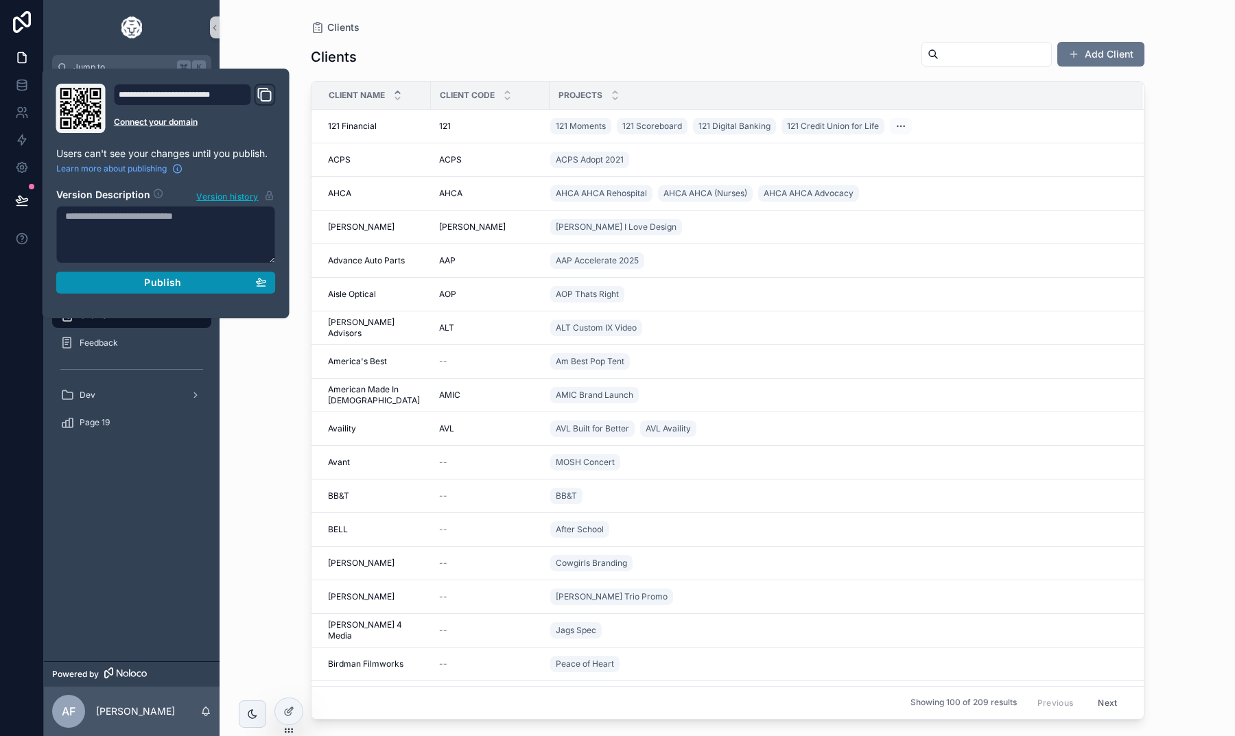
click at [133, 292] on button "Publish" at bounding box center [166, 283] width 220 height 22
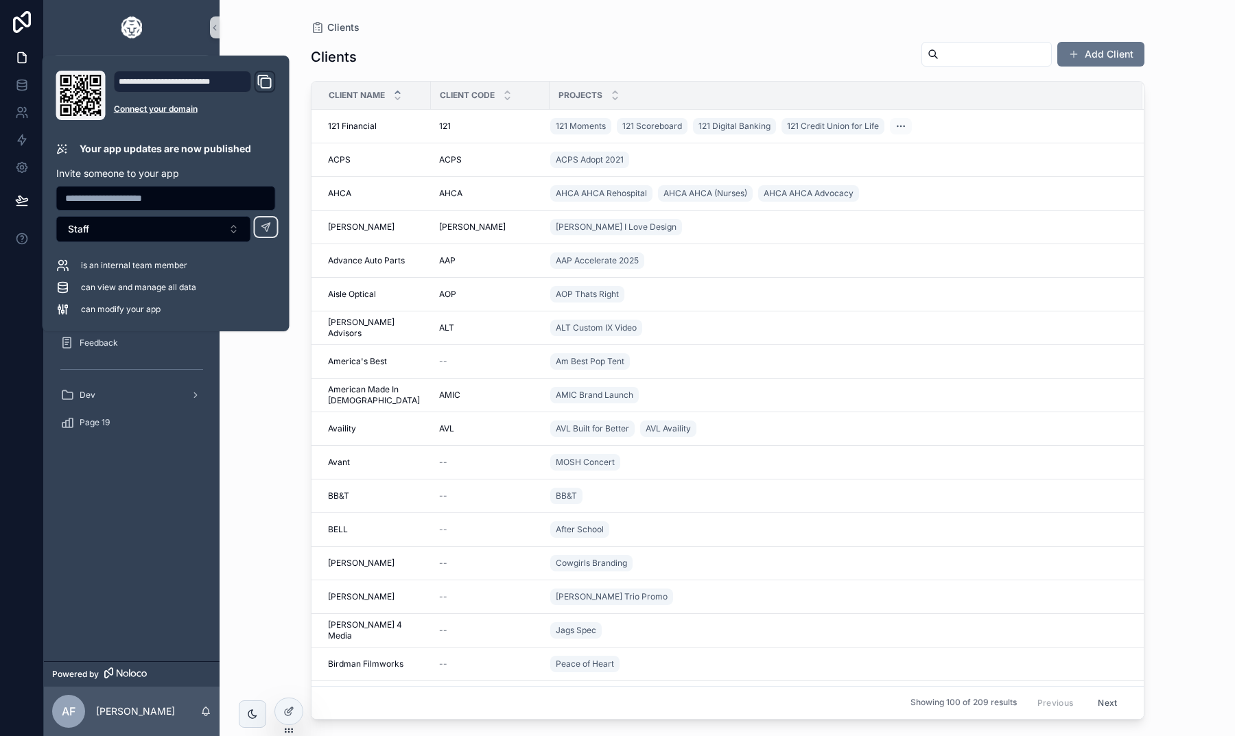
click at [293, 47] on div "Clients Clients Add Client Client Name Client Code Projects 121 Financial 121 F…" at bounding box center [728, 360] width 878 height 720
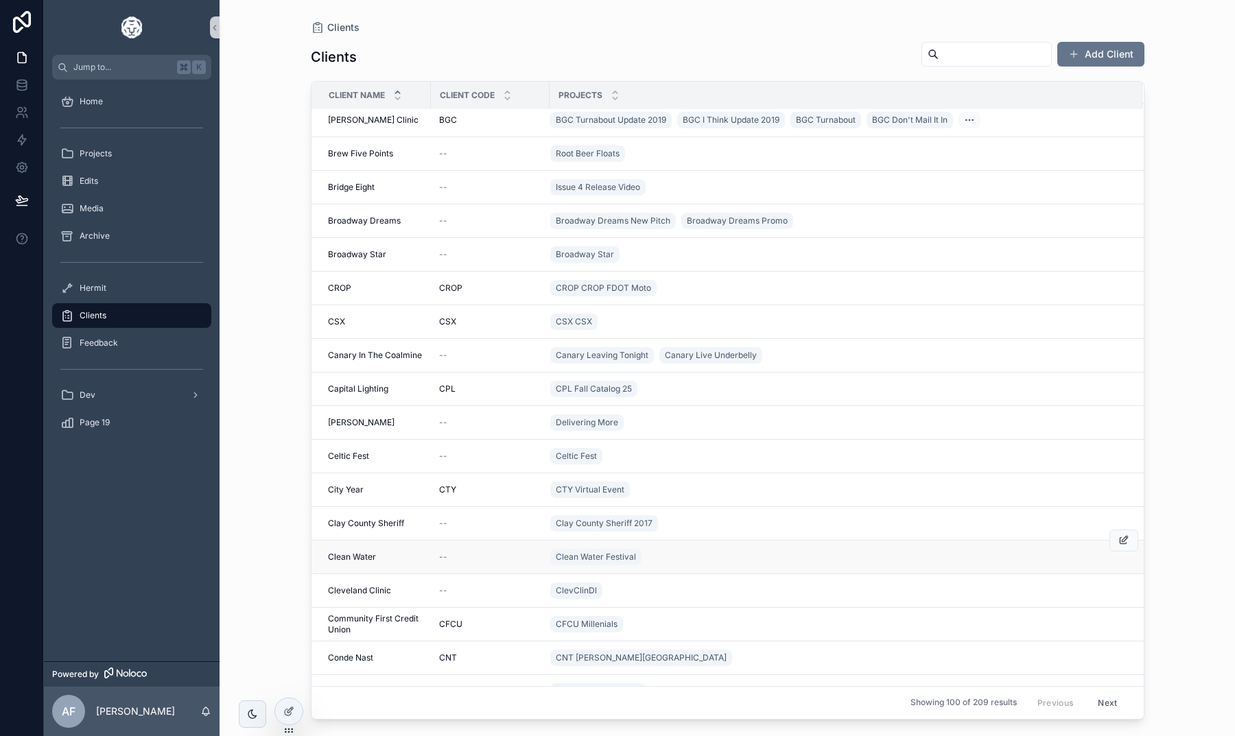
scroll to position [723, 0]
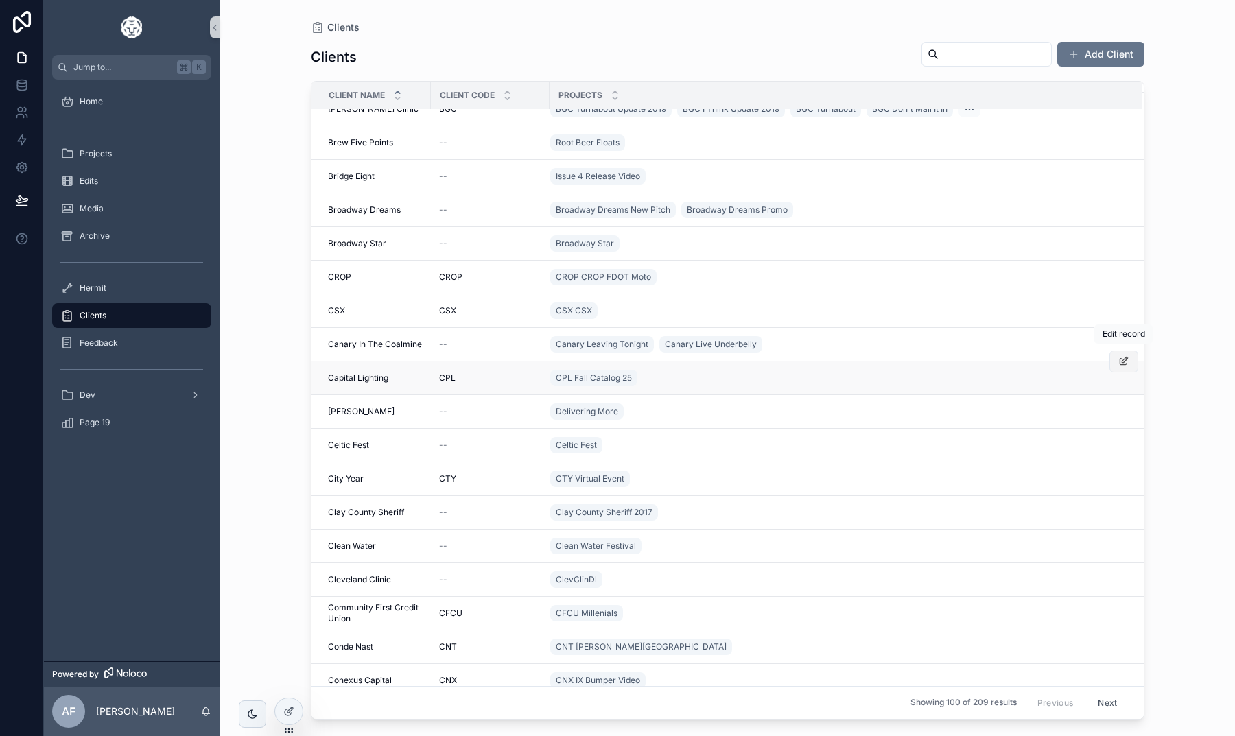
click at [1127, 356] on span at bounding box center [1124, 361] width 11 height 11
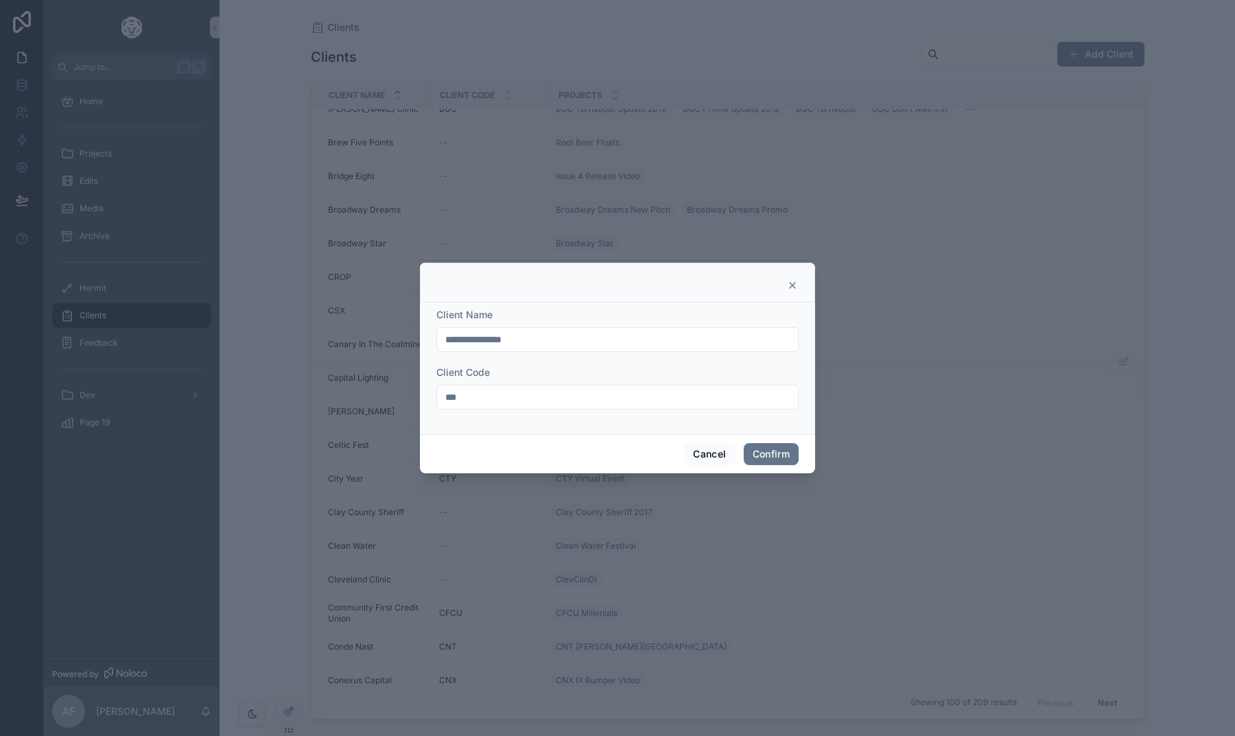
click at [795, 287] on icon at bounding box center [792, 285] width 11 height 11
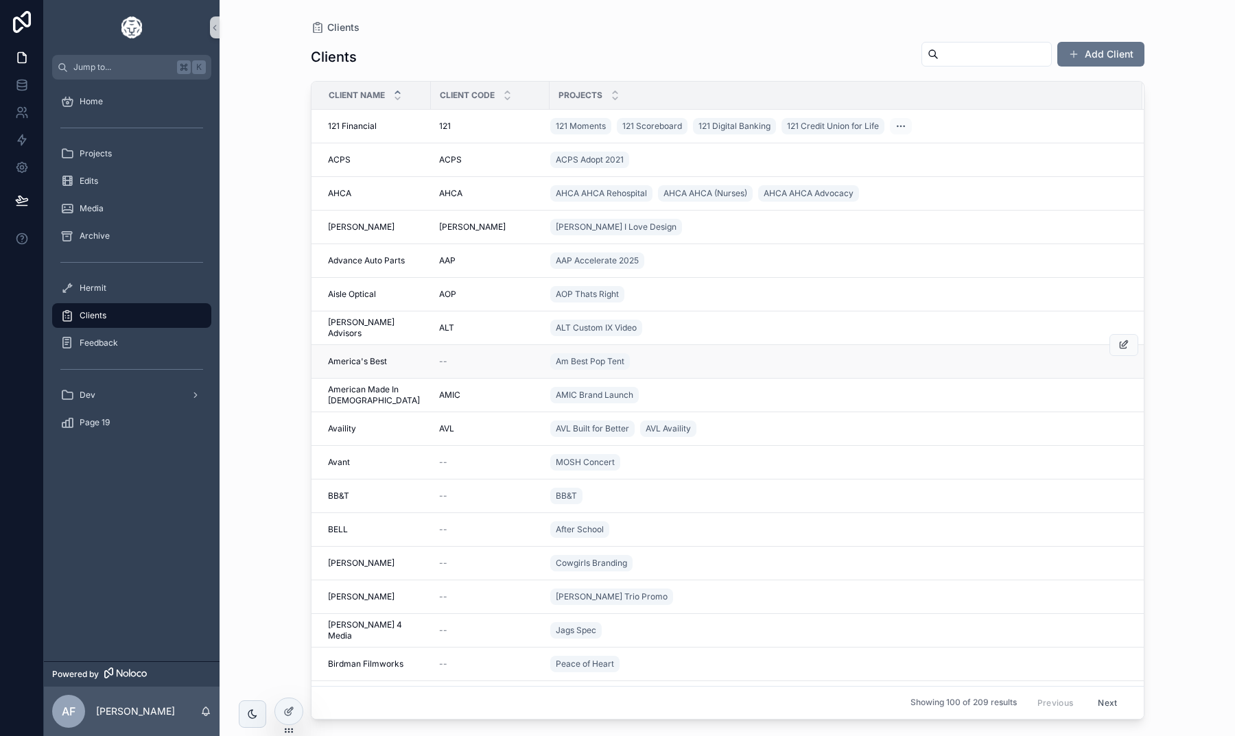
scroll to position [0, 0]
click at [939, 57] on input "text" at bounding box center [995, 54] width 113 height 19
click at [304, 399] on div "Clients Clients Add Client Client Name Client Code Projects 121 Financial 121 F…" at bounding box center [728, 360] width 878 height 720
click at [903, 128] on icon at bounding box center [901, 126] width 11 height 11
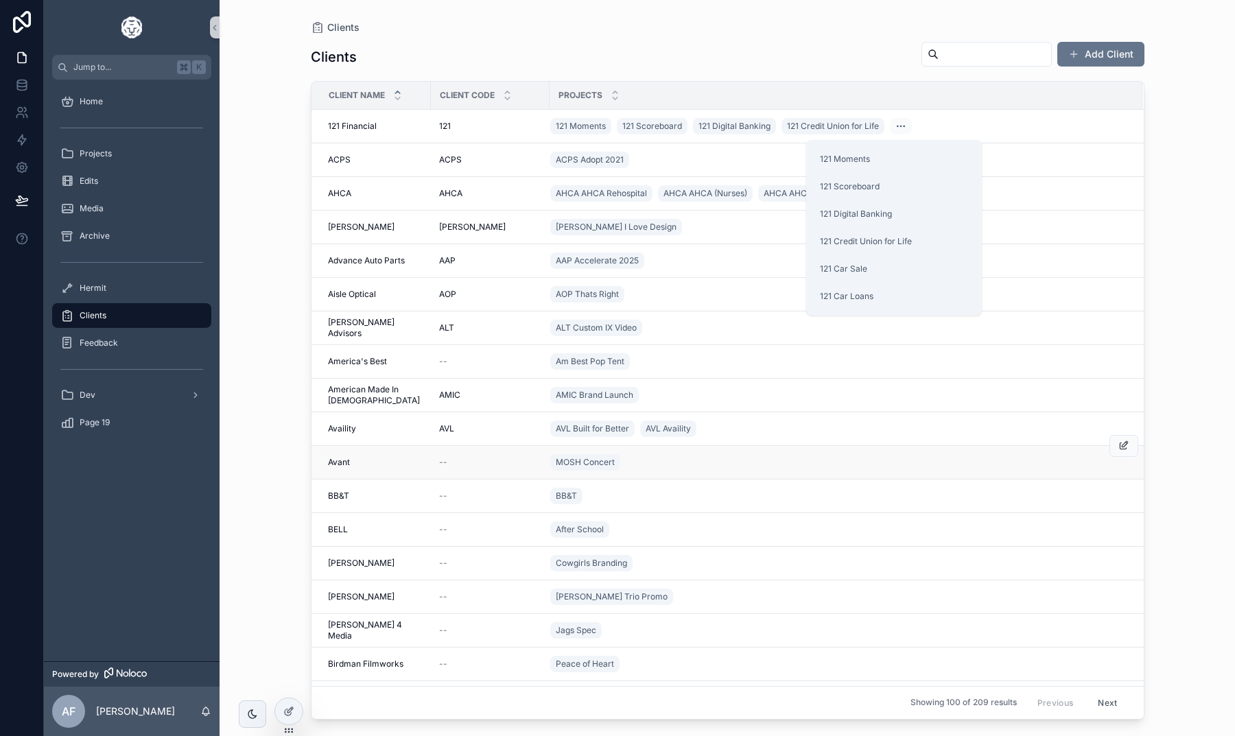
click at [1022, 469] on div "MOSH Concert" at bounding box center [838, 463] width 576 height 22
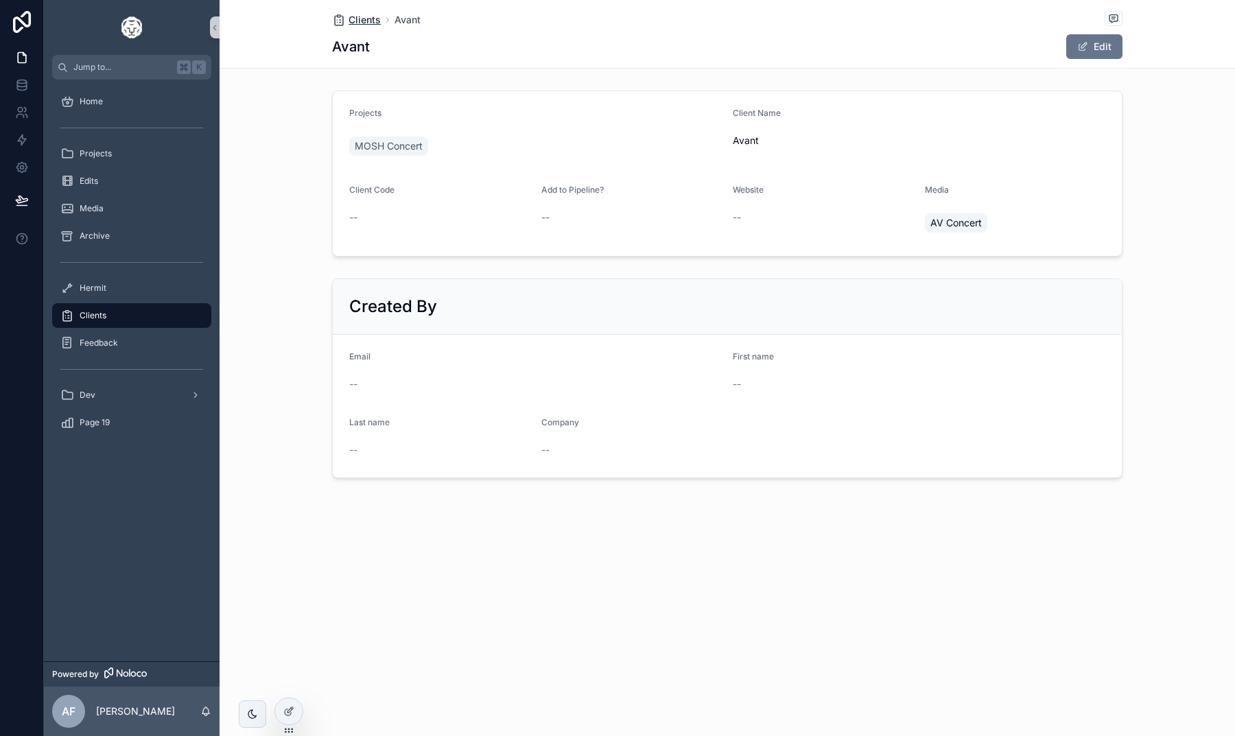
click at [360, 24] on span "Clients" at bounding box center [365, 20] width 32 height 14
